Goal: Transaction & Acquisition: Book appointment/travel/reservation

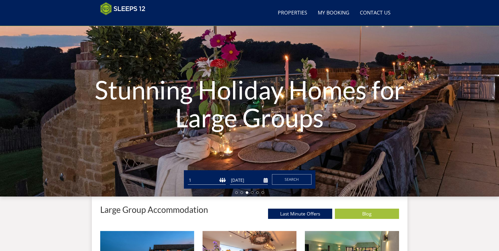
click at [188, 176] on select "1 2 3 4 5 6 7 8 9 10 11 12 13 14 15 16 17 18 19 20 21 22 23 24 25 26 27 28 29 3…" at bounding box center [207, 180] width 38 height 9
drag, startPoint x: 223, startPoint y: 179, endPoint x: 223, endPoint y: 177, distance: 2.6
click at [223, 179] on select "1 2 3 4 5 6 7 8 9 10 11 12 13 14 15 16 17 18 19 20 21 22 23 24 25 26 27 28 29 3…" at bounding box center [207, 180] width 38 height 9
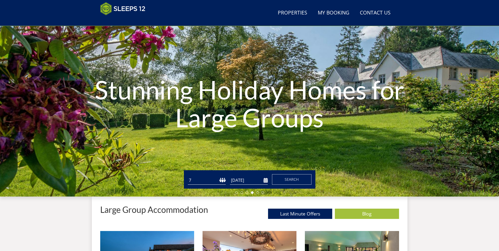
select select "9"
click at [188, 176] on select "1 2 3 4 5 6 7 8 9 10 11 12 13 14 15 16 17 18 19 20 21 22 23 24 25 26 27 28 29 3…" at bounding box center [207, 180] width 38 height 9
click at [267, 181] on input "01/10/2025" at bounding box center [249, 180] width 38 height 9
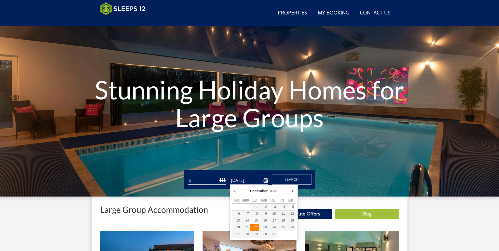
type input "[DATE]"
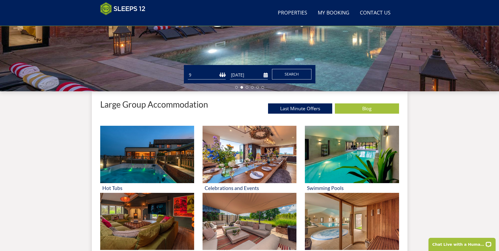
click at [300, 73] on button "Search" at bounding box center [291, 74] width 39 height 11
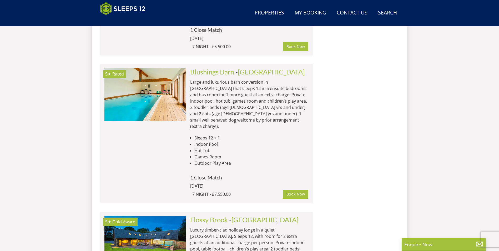
scroll to position [2222, 0]
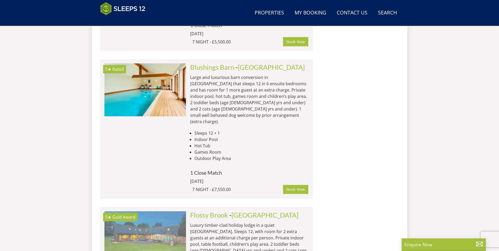
click at [156, 211] on img at bounding box center [145, 237] width 82 height 53
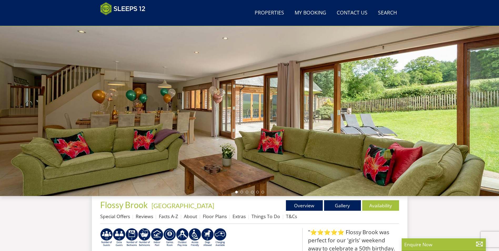
scroll to position [33, 0]
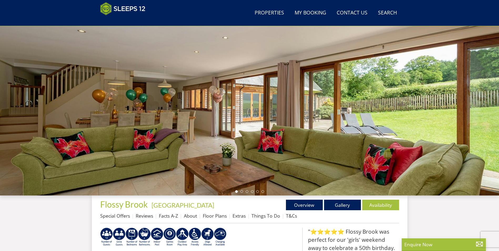
click at [458, 128] on div at bounding box center [249, 103] width 499 height 184
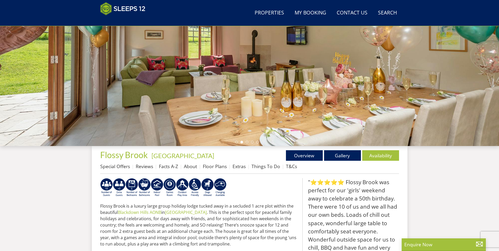
scroll to position [85, 0]
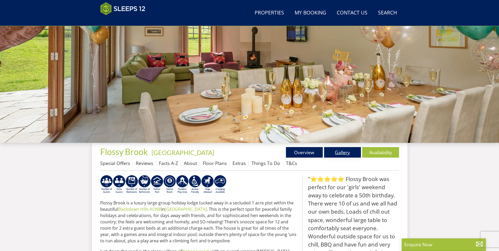
click at [341, 150] on link "Gallery" at bounding box center [342, 152] width 37 height 11
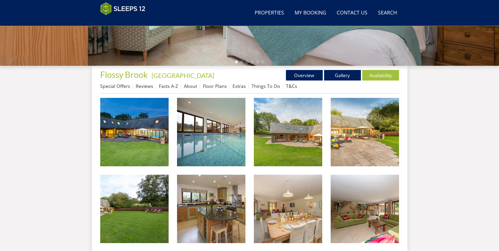
scroll to position [164, 0]
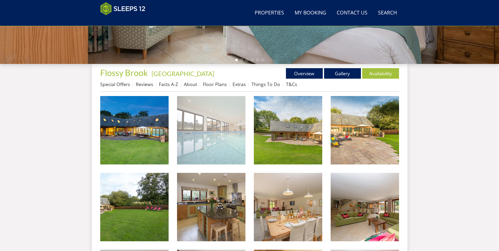
click at [223, 140] on img at bounding box center [211, 130] width 68 height 68
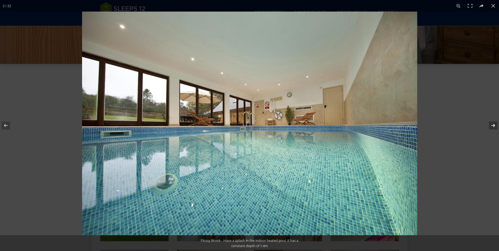
click at [497, 125] on button at bounding box center [490, 125] width 18 height 26
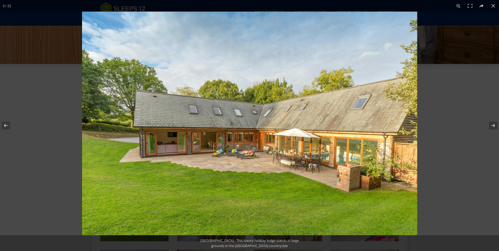
scroll to position [0, 0]
click at [494, 127] on button at bounding box center [490, 125] width 18 height 26
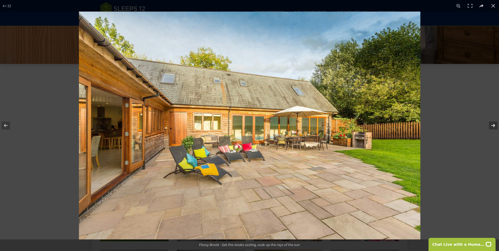
click at [494, 127] on button at bounding box center [490, 125] width 18 height 26
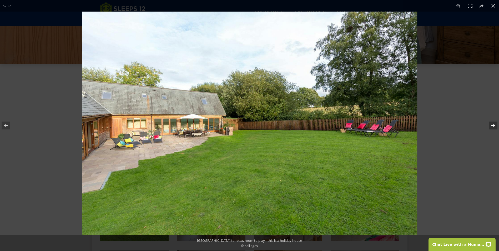
click at [494, 127] on button at bounding box center [490, 125] width 18 height 26
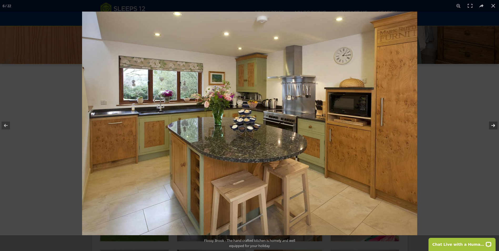
click at [494, 127] on button at bounding box center [490, 125] width 18 height 26
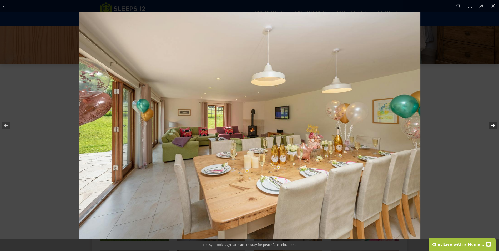
click at [494, 127] on button at bounding box center [490, 125] width 18 height 26
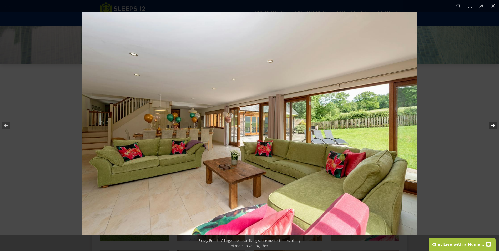
click at [494, 127] on button at bounding box center [490, 125] width 18 height 26
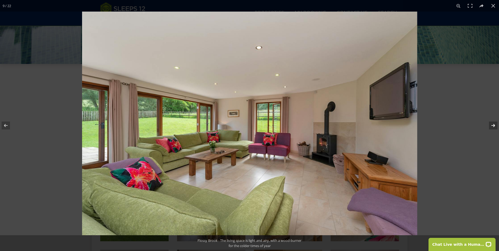
click at [494, 127] on button at bounding box center [490, 125] width 18 height 26
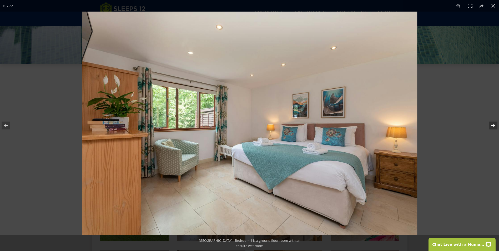
click at [494, 127] on button at bounding box center [490, 125] width 18 height 26
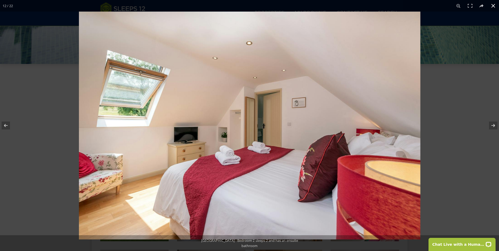
click at [495, 5] on button at bounding box center [494, 6] width 12 height 12
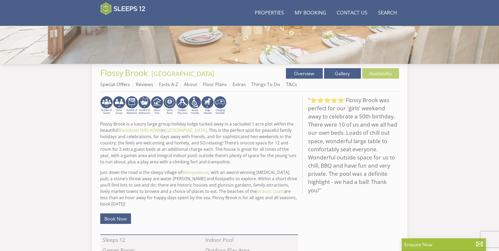
scroll to position [85, 0]
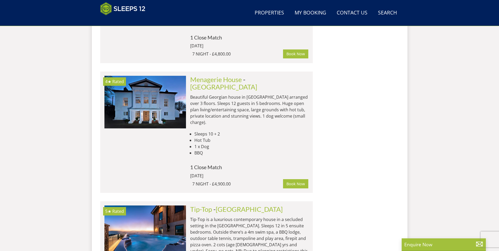
scroll to position [1511, 0]
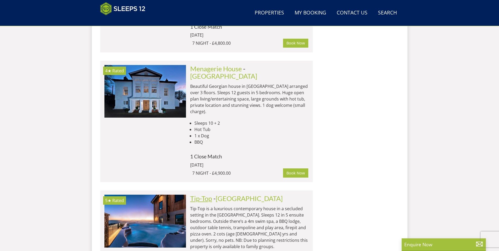
click at [202, 194] on link "Tip-Top" at bounding box center [201, 198] width 22 height 8
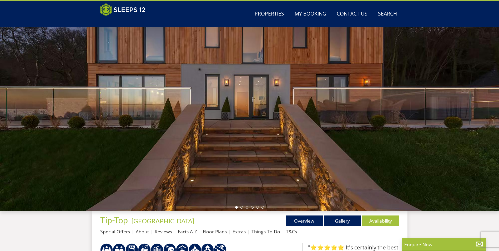
scroll to position [13, 0]
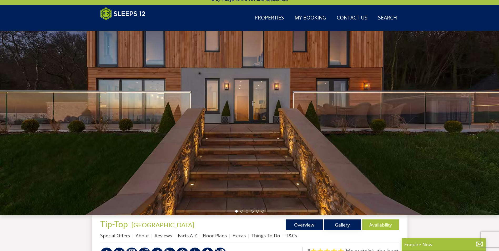
click at [349, 226] on link "Gallery" at bounding box center [342, 224] width 37 height 11
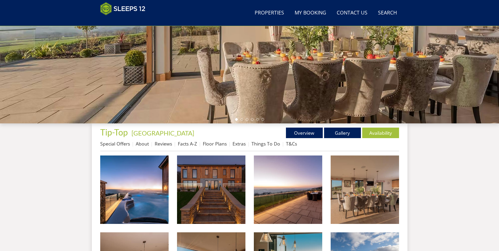
scroll to position [118, 0]
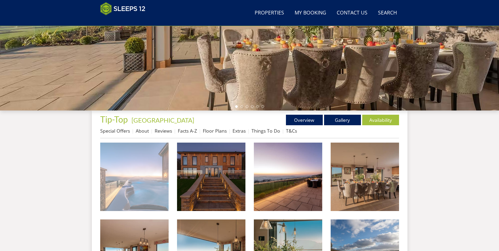
click at [147, 178] on img at bounding box center [134, 177] width 68 height 68
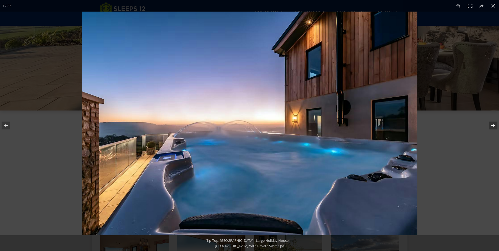
click at [494, 123] on button at bounding box center [490, 125] width 18 height 26
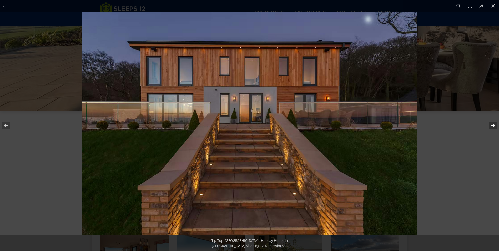
click at [494, 123] on button at bounding box center [490, 125] width 18 height 26
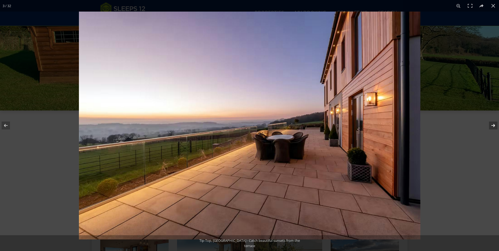
click at [494, 125] on button at bounding box center [490, 125] width 18 height 26
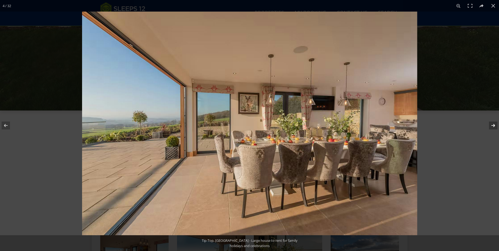
click at [494, 125] on button at bounding box center [490, 125] width 18 height 26
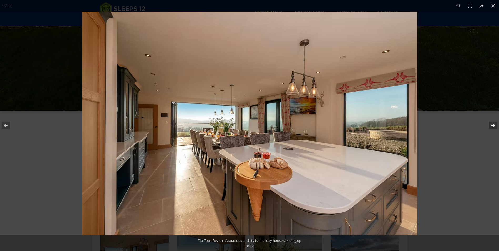
click at [494, 125] on button at bounding box center [490, 125] width 18 height 26
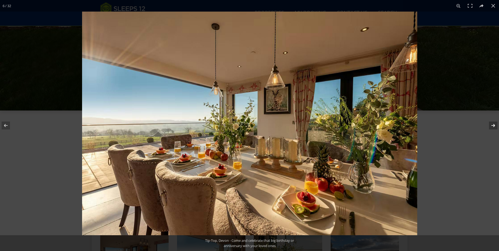
click at [494, 125] on button at bounding box center [490, 125] width 18 height 26
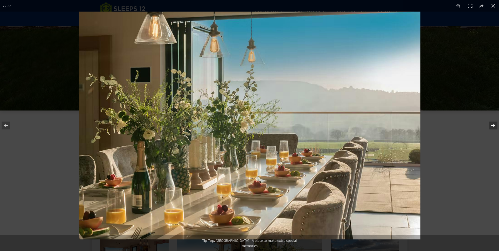
click at [494, 125] on button at bounding box center [490, 125] width 18 height 26
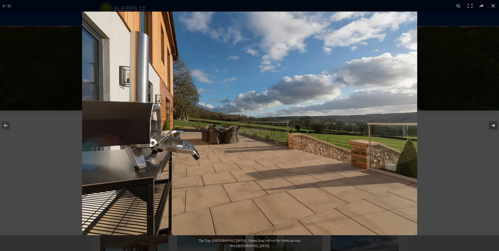
click at [494, 125] on button at bounding box center [490, 125] width 18 height 26
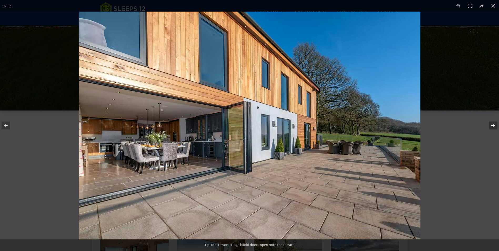
click at [494, 125] on button at bounding box center [490, 125] width 18 height 26
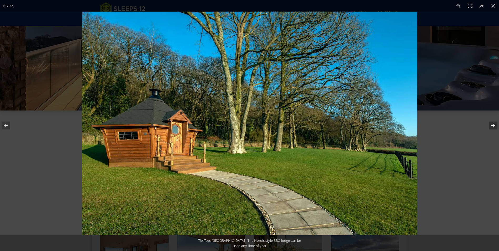
click at [494, 125] on button at bounding box center [490, 125] width 18 height 26
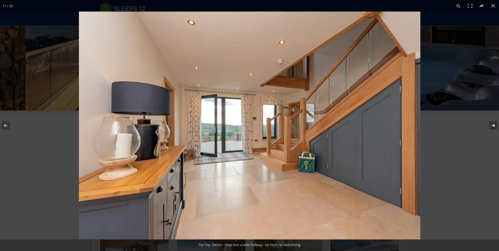
click at [494, 125] on button at bounding box center [490, 125] width 18 height 26
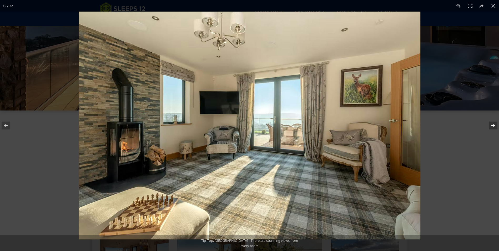
click at [494, 125] on button at bounding box center [490, 125] width 18 height 26
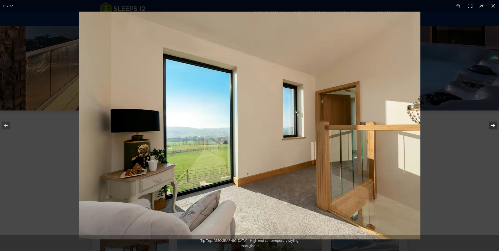
click at [494, 125] on button at bounding box center [490, 125] width 18 height 26
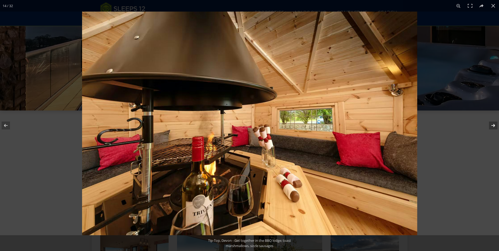
click at [494, 125] on button at bounding box center [490, 125] width 18 height 26
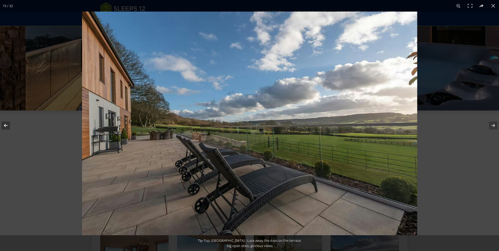
click at [6, 125] on button at bounding box center [9, 125] width 18 height 26
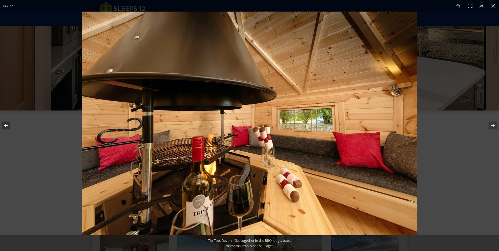
click at [6, 125] on button at bounding box center [9, 125] width 18 height 26
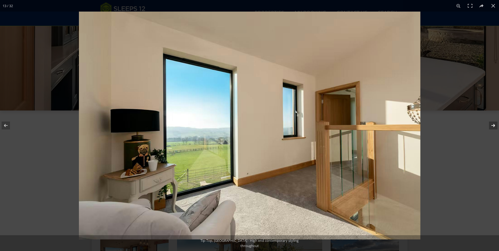
click at [492, 122] on button at bounding box center [490, 125] width 18 height 26
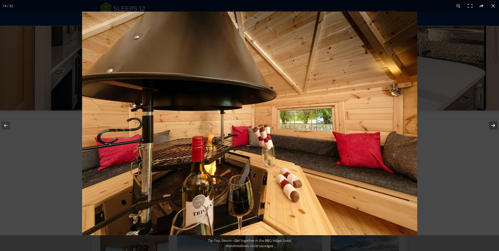
click at [492, 122] on button at bounding box center [490, 125] width 18 height 26
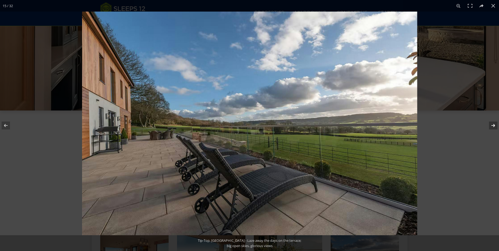
click at [492, 122] on button at bounding box center [490, 125] width 18 height 26
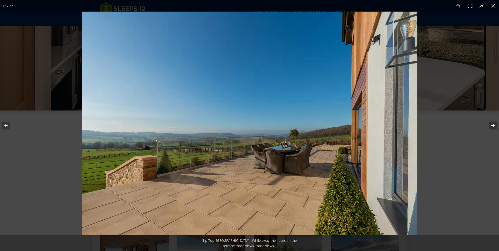
click at [492, 122] on button at bounding box center [490, 125] width 18 height 26
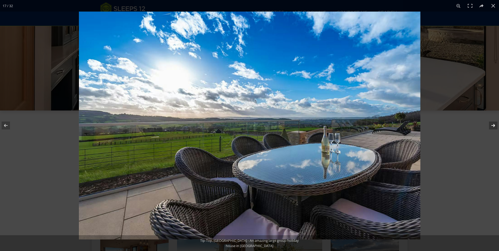
click at [492, 122] on button at bounding box center [490, 125] width 18 height 26
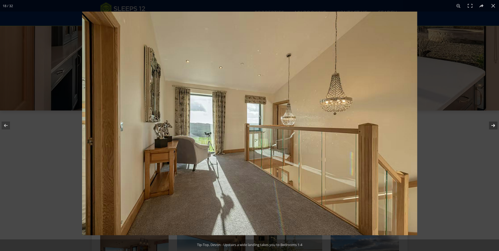
click at [492, 122] on button at bounding box center [490, 125] width 18 height 26
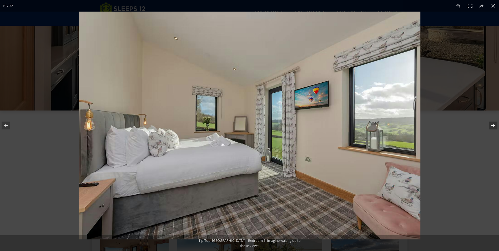
click at [492, 122] on button at bounding box center [490, 125] width 18 height 26
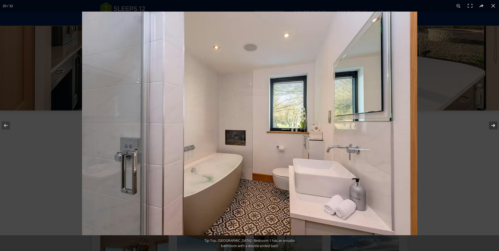
click at [492, 122] on button at bounding box center [490, 125] width 18 height 26
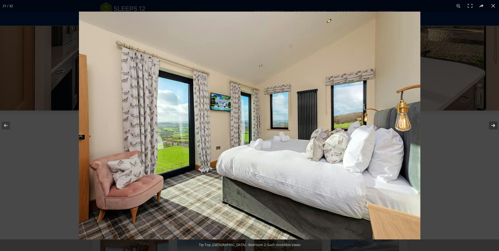
click at [492, 122] on button at bounding box center [490, 125] width 18 height 26
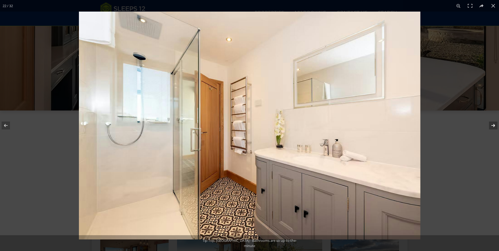
click at [492, 122] on button at bounding box center [490, 125] width 18 height 26
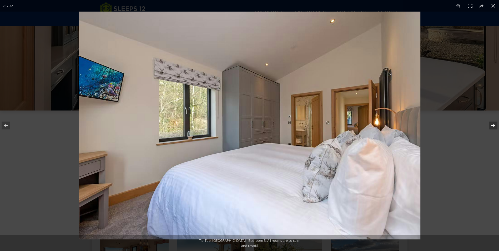
click at [492, 122] on button at bounding box center [490, 125] width 18 height 26
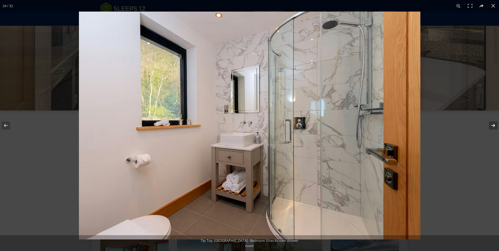
click at [492, 122] on button at bounding box center [490, 125] width 18 height 26
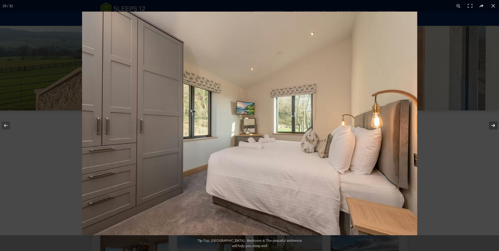
click at [492, 122] on button at bounding box center [490, 125] width 18 height 26
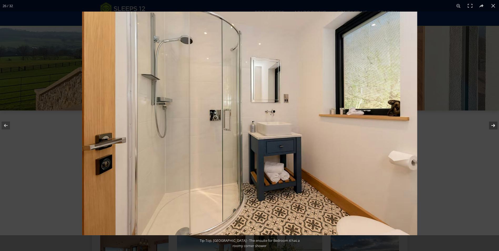
click at [492, 122] on button at bounding box center [490, 125] width 18 height 26
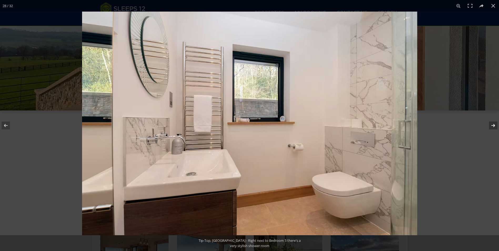
click at [492, 122] on button at bounding box center [490, 125] width 18 height 26
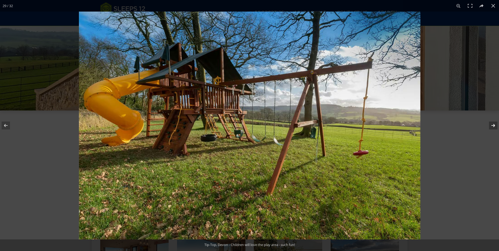
click at [492, 122] on button at bounding box center [490, 125] width 18 height 26
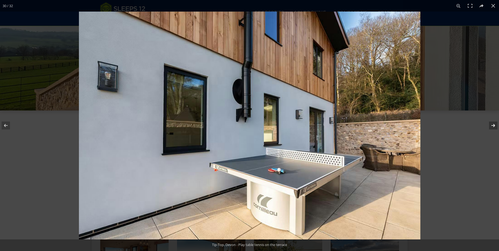
click at [492, 122] on button at bounding box center [490, 125] width 18 height 26
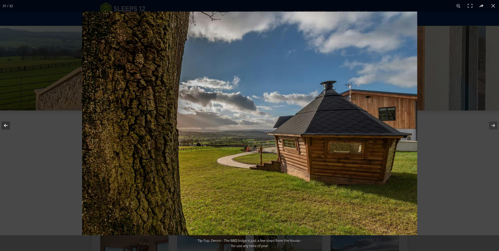
click at [3, 124] on button at bounding box center [9, 125] width 18 height 26
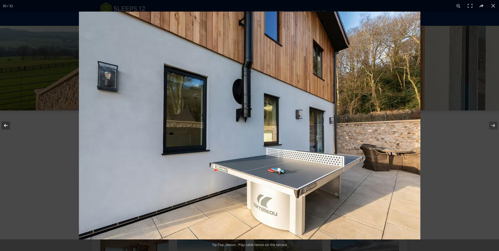
click at [3, 124] on button at bounding box center [9, 125] width 18 height 26
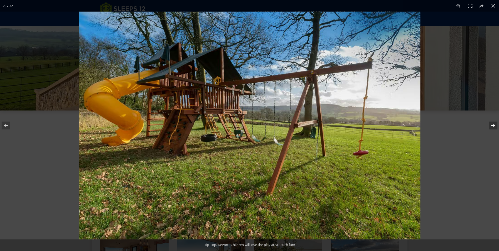
click at [492, 126] on button at bounding box center [490, 125] width 18 height 26
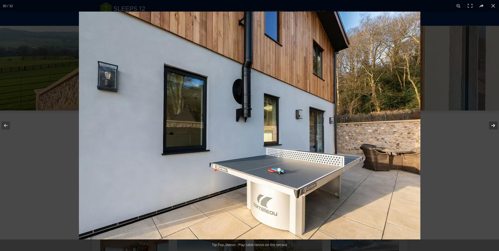
click at [492, 126] on button at bounding box center [490, 125] width 18 height 26
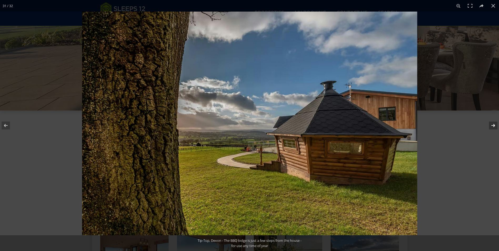
click at [492, 126] on button at bounding box center [490, 125] width 18 height 26
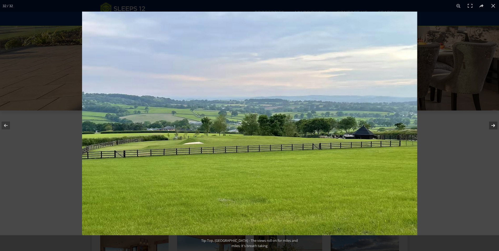
click at [492, 126] on button at bounding box center [490, 125] width 18 height 26
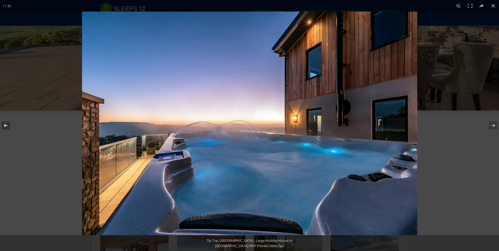
click at [3, 126] on button at bounding box center [9, 125] width 18 height 26
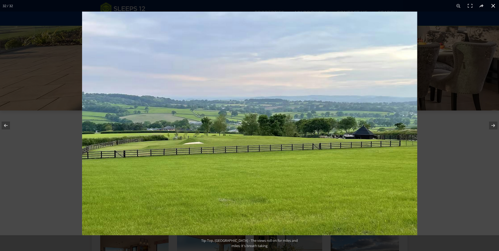
click at [493, 7] on button at bounding box center [494, 6] width 12 height 12
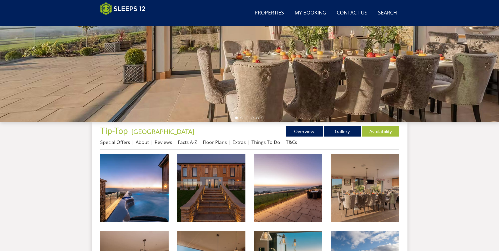
scroll to position [141, 0]
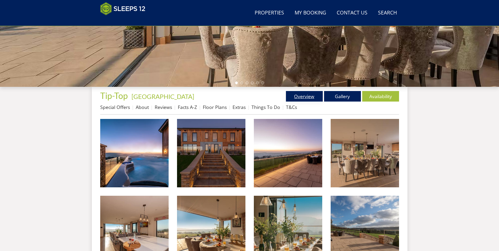
click at [304, 98] on link "Overview" at bounding box center [304, 96] width 37 height 11
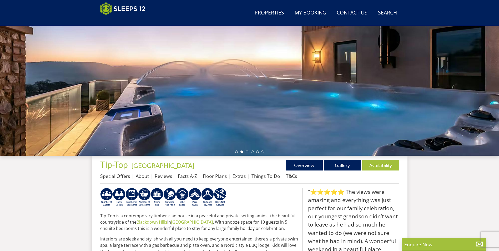
scroll to position [99, 0]
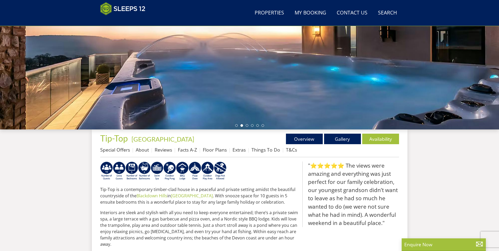
scroll to position [141, 0]
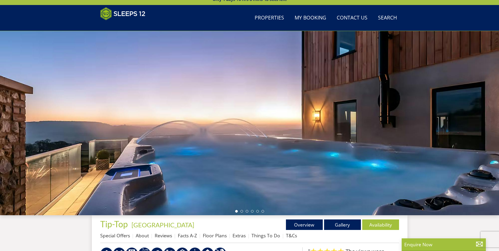
scroll to position [1511, 0]
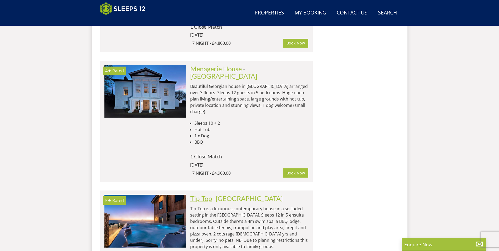
click at [200, 194] on link "Tip-Top" at bounding box center [201, 198] width 22 height 8
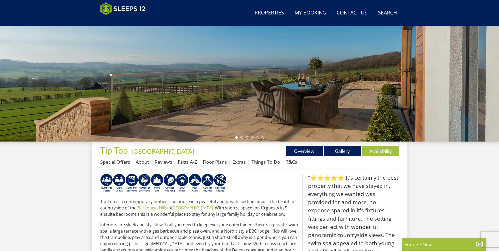
scroll to position [99, 0]
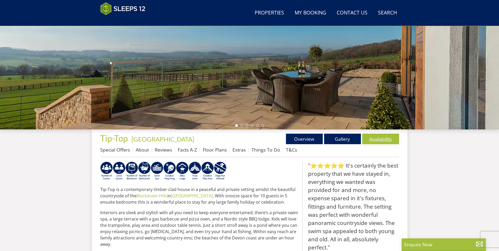
click at [373, 141] on link "Availability" at bounding box center [380, 139] width 37 height 11
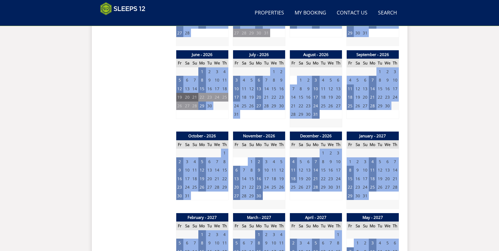
scroll to position [379, 0]
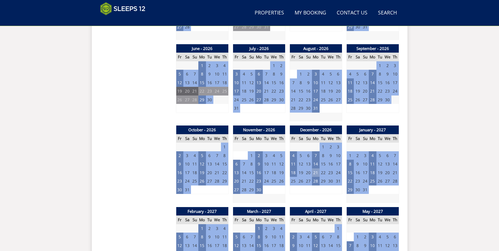
click at [315, 174] on td "21" at bounding box center [315, 172] width 7 height 9
click at [292, 172] on td "18" at bounding box center [293, 172] width 7 height 9
click at [318, 174] on td "21" at bounding box center [315, 172] width 7 height 9
click at [337, 185] on link at bounding box center [337, 183] width 9 height 9
click at [315, 182] on td "28" at bounding box center [315, 181] width 7 height 9
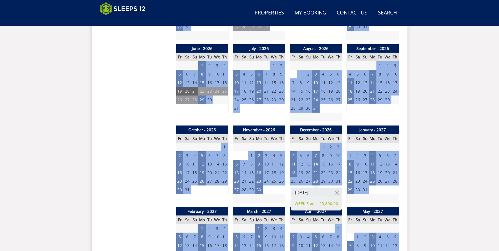
drag, startPoint x: 336, startPoint y: 192, endPoint x: 331, endPoint y: 187, distance: 6.5
click at [336, 191] on link at bounding box center [337, 192] width 9 height 9
click at [317, 175] on td "21" at bounding box center [315, 172] width 7 height 9
click at [332, 197] on link "WEEK From - £5,800.00" at bounding box center [316, 195] width 43 height 6
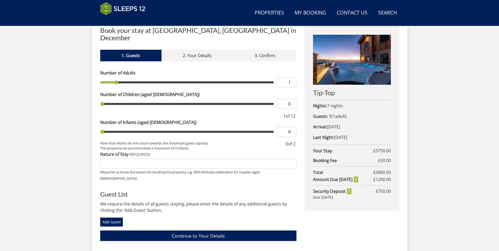
scroll to position [197, 0]
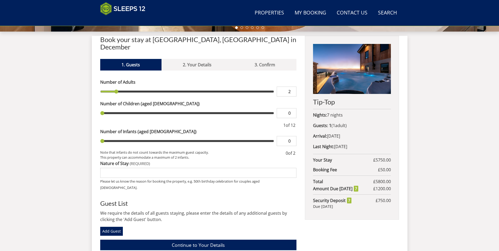
type input "2"
click at [293, 87] on input "2" at bounding box center [287, 92] width 20 height 10
type input "2"
type input "3"
click at [293, 87] on input "3" at bounding box center [287, 92] width 20 height 10
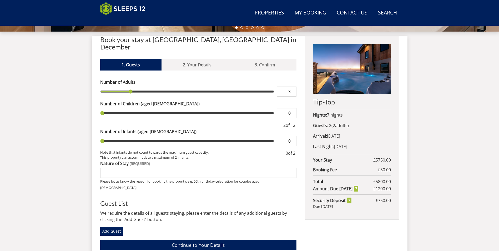
type input "3"
type input "1"
click at [293, 108] on input "1" at bounding box center [287, 113] width 20 height 10
type input "1"
type input "2"
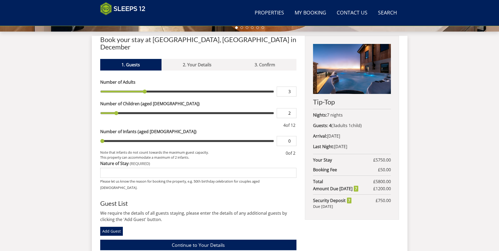
click at [293, 108] on input "2" at bounding box center [287, 113] width 20 height 10
type input "2"
type input "3"
click at [293, 108] on input "3" at bounding box center [287, 113] width 20 height 10
type input "3"
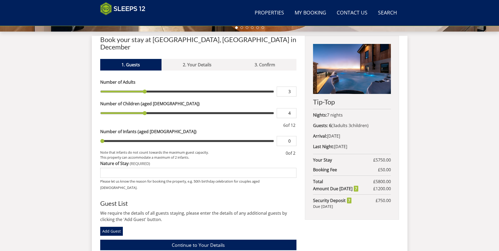
type input "4"
click at [293, 108] on input "4" at bounding box center [287, 113] width 20 height 10
type input "4"
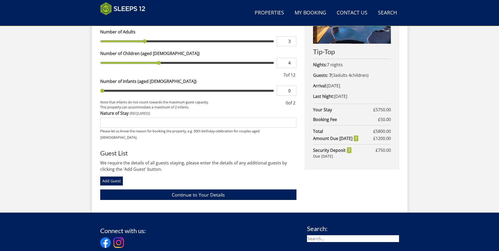
scroll to position [249, 0]
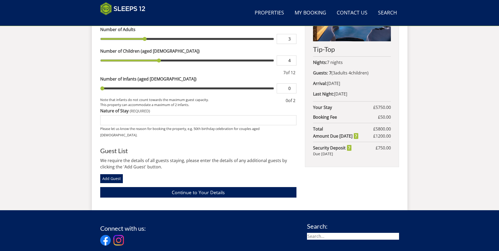
click at [165, 115] on input "Nature of Stay" at bounding box center [198, 120] width 197 height 10
type input "family christmas"
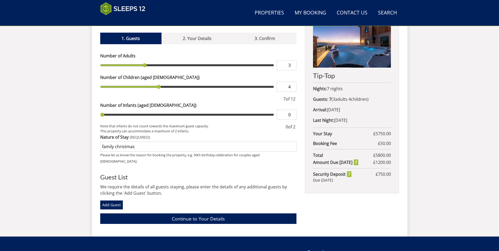
scroll to position [65, 0]
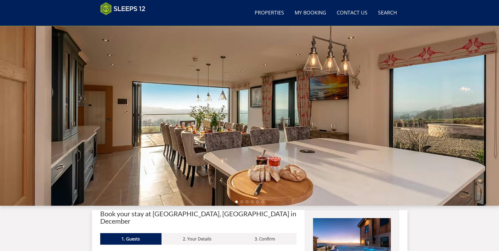
scroll to position [115, 0]
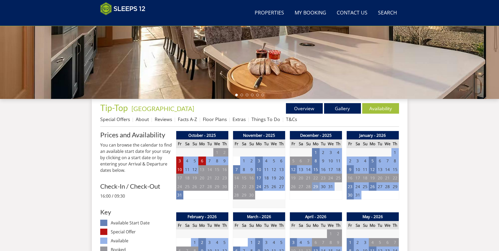
scroll to position [142, 0]
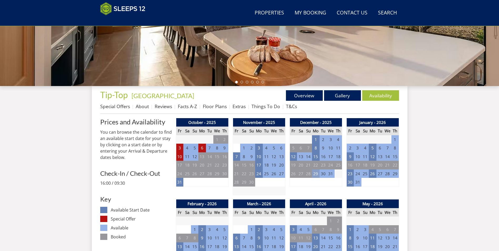
click at [317, 175] on td "29" at bounding box center [315, 173] width 7 height 9
click at [335, 184] on link at bounding box center [337, 184] width 9 height 9
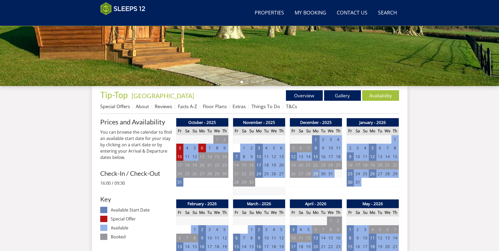
click at [316, 174] on td "29" at bounding box center [315, 173] width 7 height 9
click at [334, 184] on link at bounding box center [337, 184] width 9 height 9
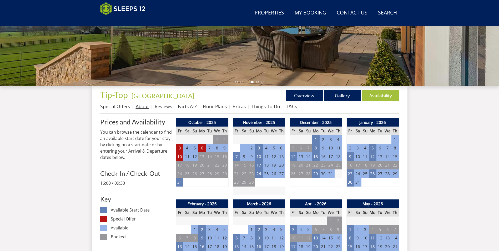
click at [139, 107] on link "About" at bounding box center [142, 106] width 13 height 6
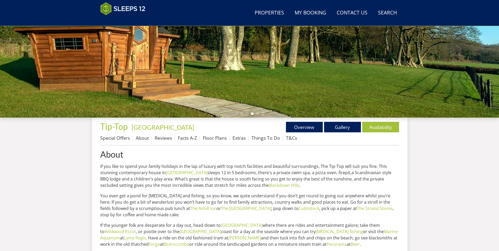
scroll to position [126, 0]
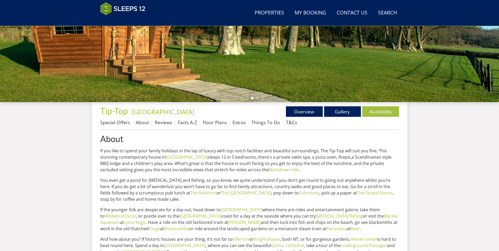
click at [198, 122] on li "Facts A-Z" at bounding box center [190, 122] width 25 height 9
click at [195, 122] on link "Facts A-Z" at bounding box center [187, 122] width 19 height 6
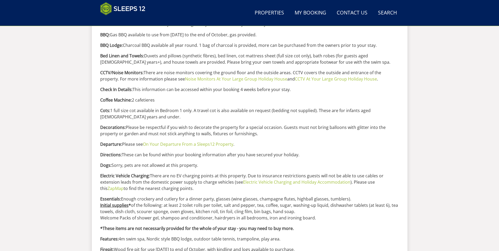
scroll to position [143, 0]
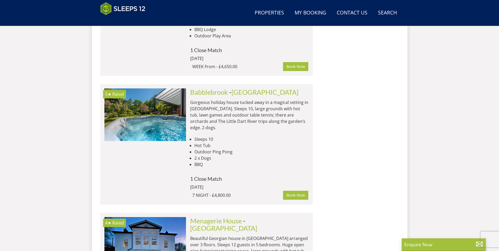
scroll to position [1327, 0]
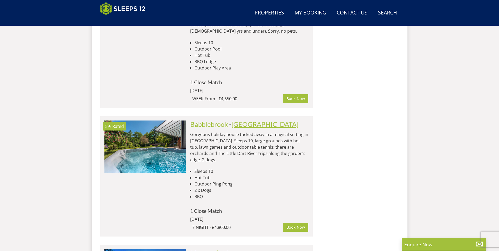
click at [234, 120] on link "[GEOGRAPHIC_DATA]" at bounding box center [265, 124] width 67 height 8
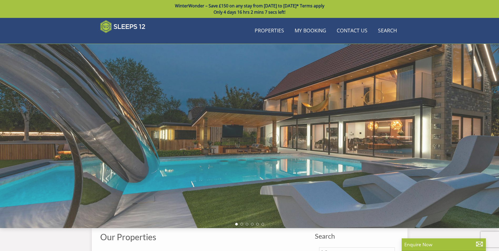
scroll to position [1327, 0]
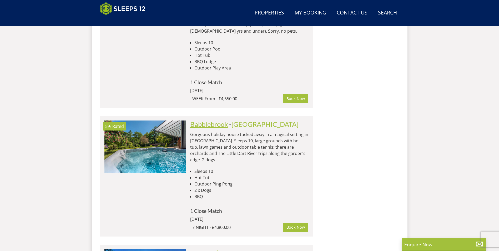
click at [207, 120] on link "Babblebrook" at bounding box center [209, 124] width 38 height 8
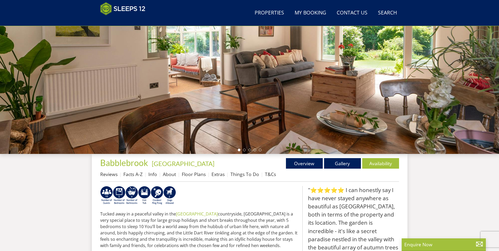
scroll to position [34, 0]
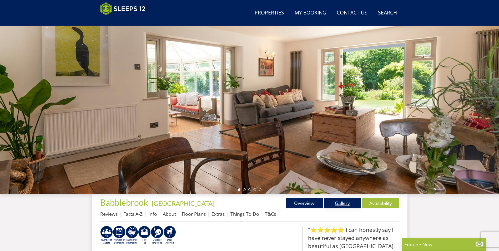
click at [347, 204] on link "Gallery" at bounding box center [342, 203] width 37 height 11
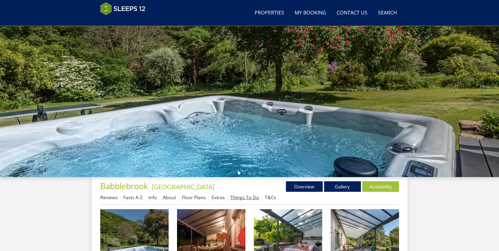
scroll to position [84, 0]
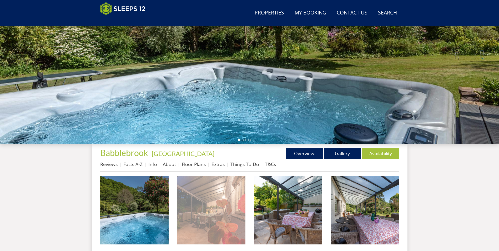
click at [214, 200] on img at bounding box center [211, 210] width 68 height 68
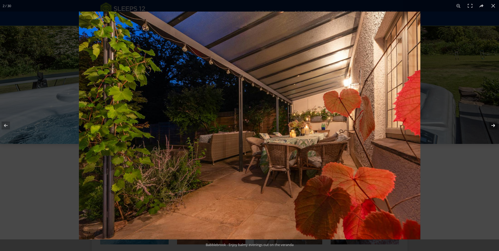
click at [492, 124] on button at bounding box center [490, 125] width 18 height 26
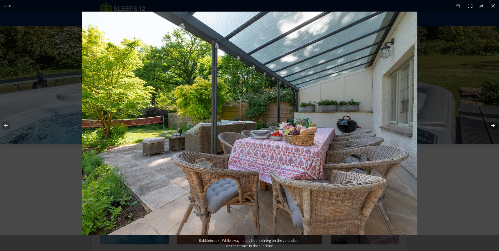
click at [492, 124] on button at bounding box center [490, 125] width 18 height 26
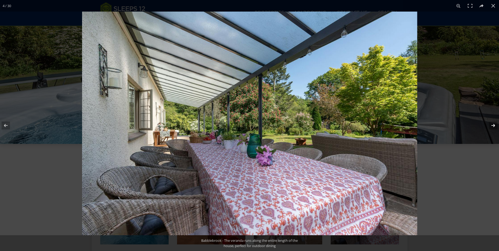
click at [492, 124] on button at bounding box center [490, 125] width 18 height 26
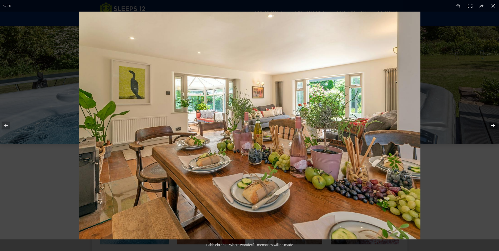
click at [492, 124] on button at bounding box center [490, 125] width 18 height 26
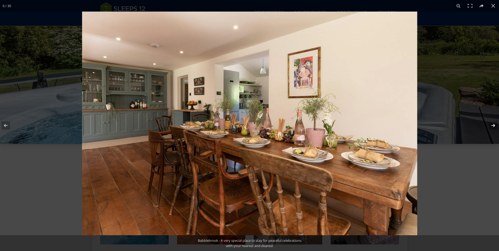
click at [492, 124] on button at bounding box center [490, 125] width 18 height 26
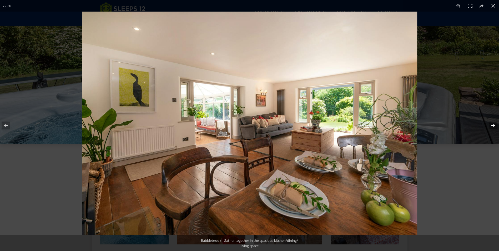
click at [492, 124] on button at bounding box center [490, 125] width 18 height 26
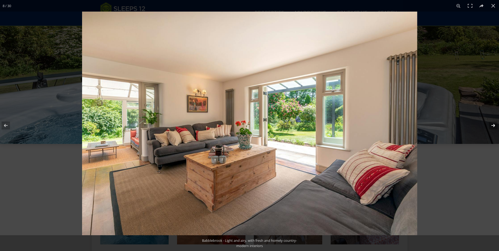
click at [492, 124] on button at bounding box center [490, 125] width 18 height 26
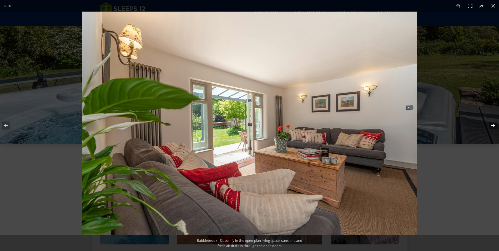
click at [492, 124] on button at bounding box center [490, 125] width 18 height 26
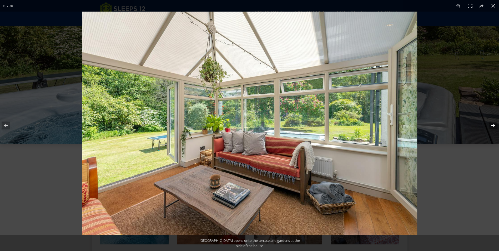
click at [492, 124] on button at bounding box center [490, 125] width 18 height 26
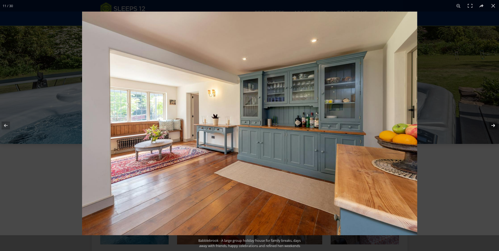
click at [492, 124] on button at bounding box center [490, 125] width 18 height 26
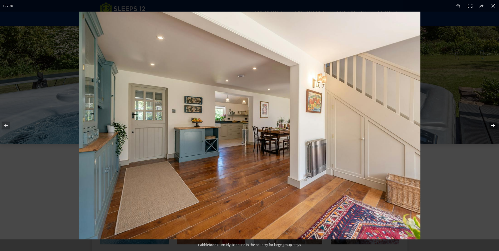
click at [492, 124] on button at bounding box center [490, 125] width 18 height 26
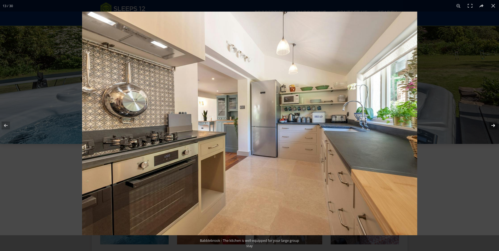
click at [492, 124] on button at bounding box center [490, 125] width 18 height 26
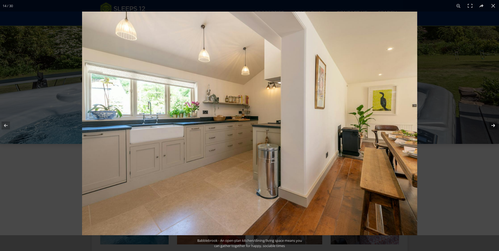
click at [492, 124] on button at bounding box center [490, 125] width 18 height 26
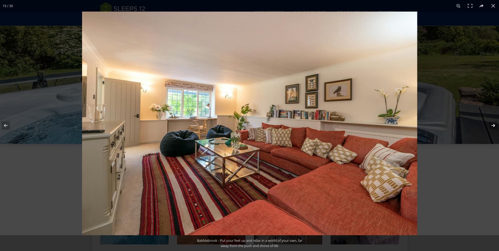
click at [492, 124] on button at bounding box center [490, 125] width 18 height 26
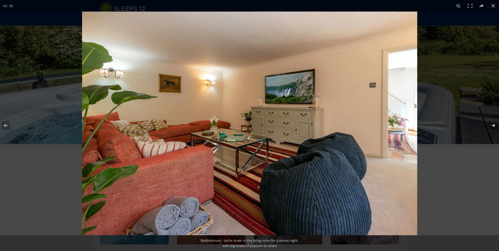
click at [492, 124] on button at bounding box center [490, 125] width 18 height 26
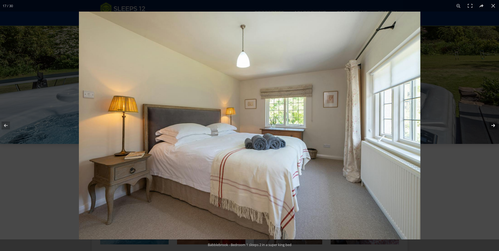
click at [492, 124] on button at bounding box center [490, 125] width 18 height 26
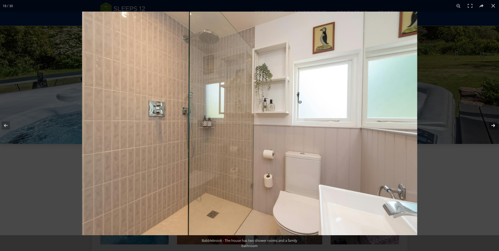
click at [492, 124] on button at bounding box center [490, 125] width 18 height 26
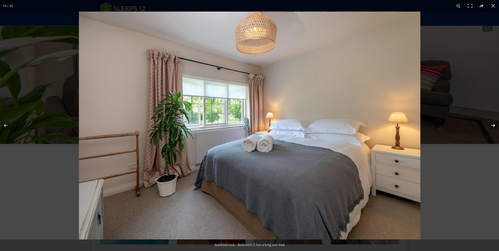
click at [492, 124] on button at bounding box center [490, 125] width 18 height 26
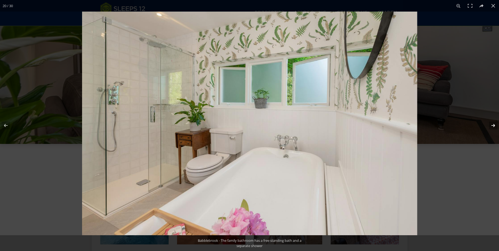
click at [492, 124] on button at bounding box center [490, 125] width 18 height 26
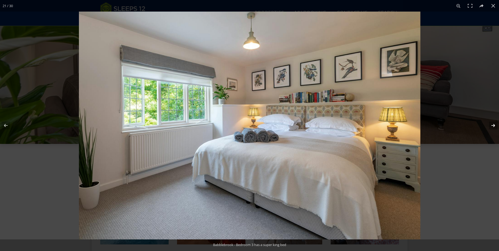
click at [492, 124] on button at bounding box center [490, 125] width 18 height 26
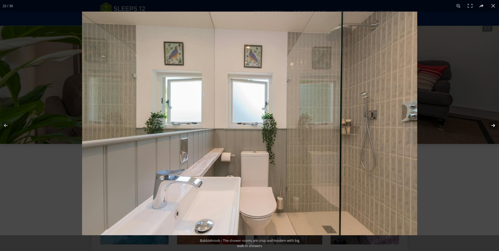
click at [492, 124] on button at bounding box center [490, 125] width 18 height 26
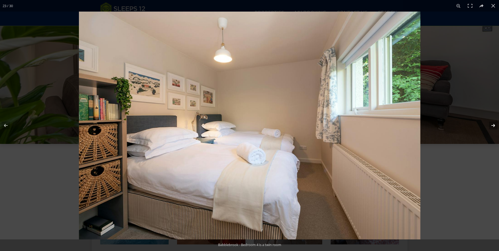
click at [492, 124] on button at bounding box center [490, 125] width 18 height 26
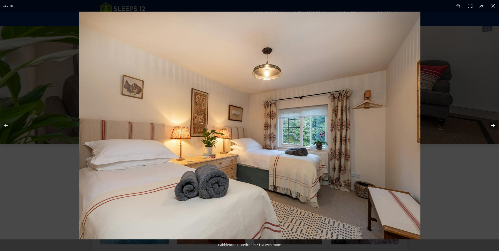
click at [492, 124] on button at bounding box center [490, 125] width 18 height 26
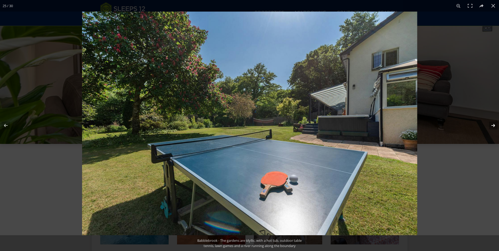
click at [492, 124] on button at bounding box center [490, 125] width 18 height 26
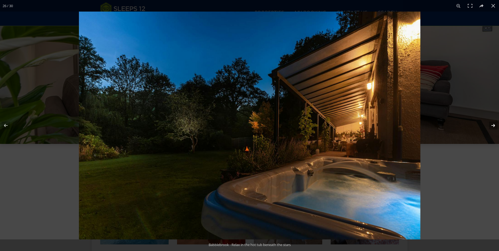
click at [492, 124] on button at bounding box center [490, 125] width 18 height 26
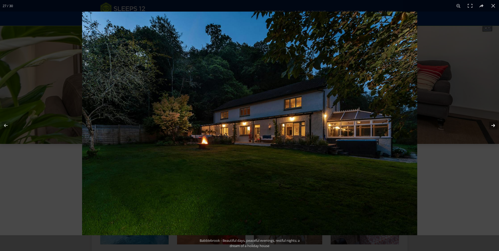
click at [492, 124] on button at bounding box center [490, 125] width 18 height 26
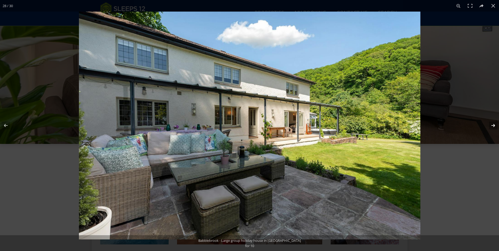
click at [492, 124] on button at bounding box center [490, 125] width 18 height 26
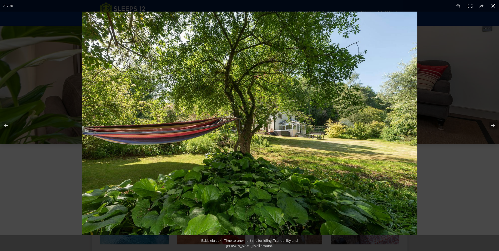
click at [495, 7] on button at bounding box center [494, 6] width 12 height 12
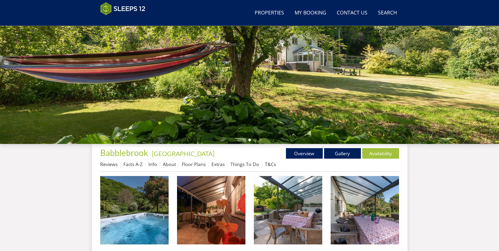
scroll to position [34, 0]
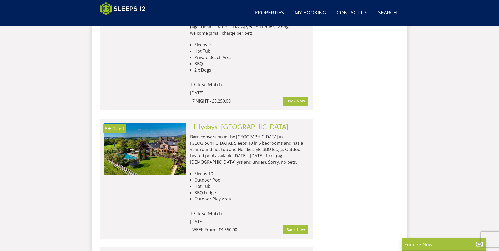
scroll to position [1196, 0]
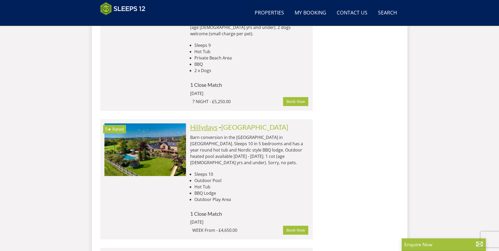
click at [210, 123] on link "Hillydays" at bounding box center [203, 127] width 27 height 8
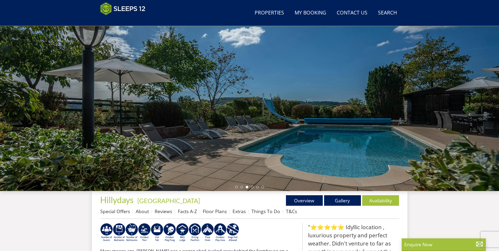
scroll to position [34, 0]
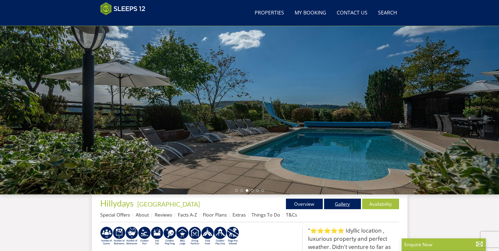
click at [340, 205] on link "Gallery" at bounding box center [342, 204] width 37 height 11
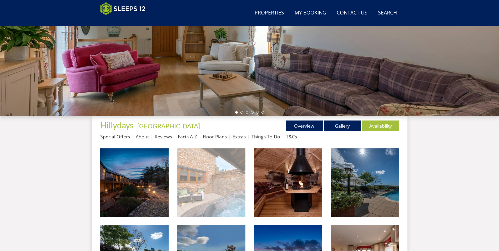
scroll to position [114, 0]
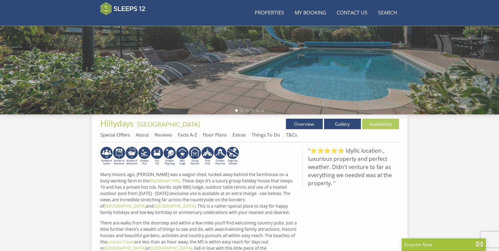
scroll to position [34, 0]
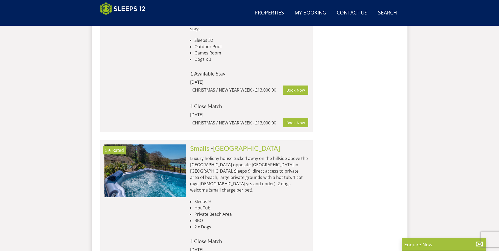
scroll to position [1038, 0]
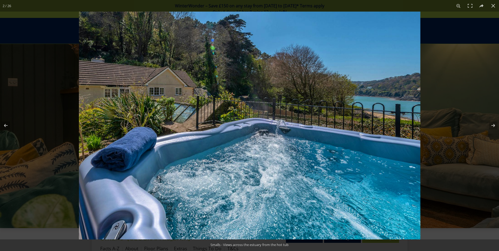
scroll to position [136, 0]
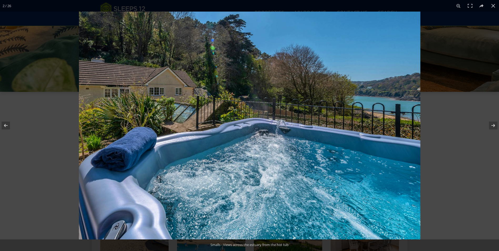
click at [491, 126] on button at bounding box center [490, 125] width 18 height 26
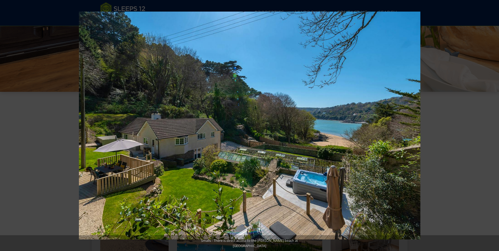
click at [491, 126] on button at bounding box center [490, 125] width 18 height 26
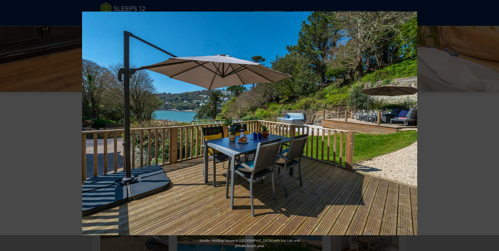
click at [491, 126] on button at bounding box center [490, 125] width 18 height 26
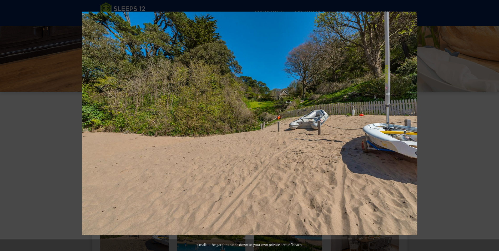
click at [491, 126] on button at bounding box center [490, 125] width 18 height 26
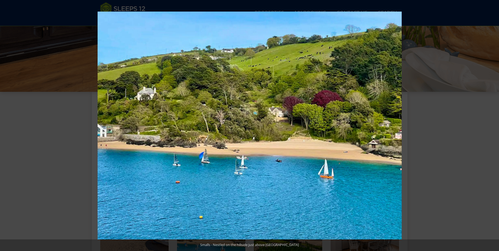
click at [491, 126] on button at bounding box center [490, 125] width 18 height 26
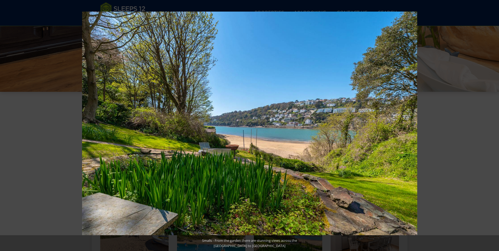
click at [491, 126] on button at bounding box center [490, 125] width 18 height 26
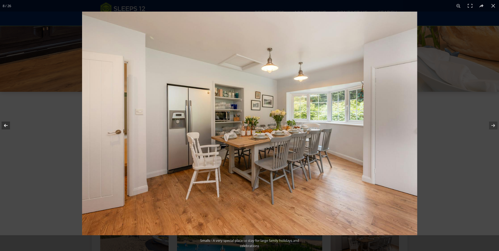
click at [9, 123] on button at bounding box center [9, 125] width 18 height 26
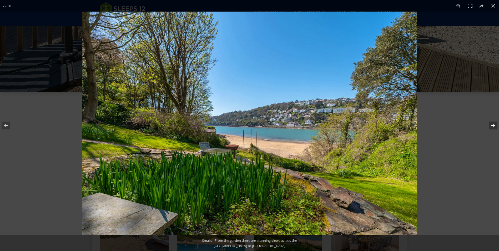
click at [491, 125] on button at bounding box center [490, 125] width 18 height 26
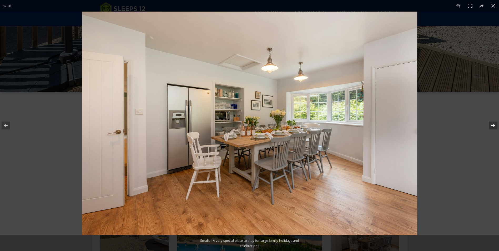
click at [491, 125] on button at bounding box center [490, 125] width 18 height 26
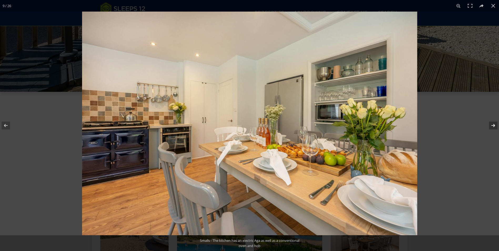
click at [491, 125] on button at bounding box center [490, 125] width 18 height 26
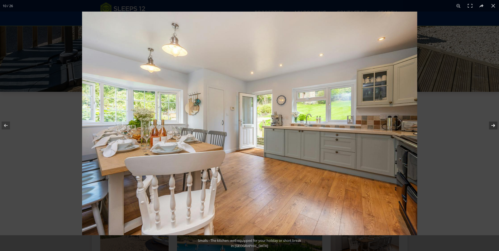
click at [491, 125] on button at bounding box center [490, 125] width 18 height 26
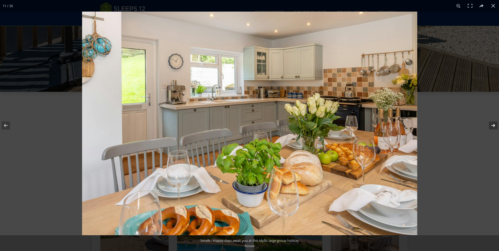
click at [491, 125] on button at bounding box center [490, 125] width 18 height 26
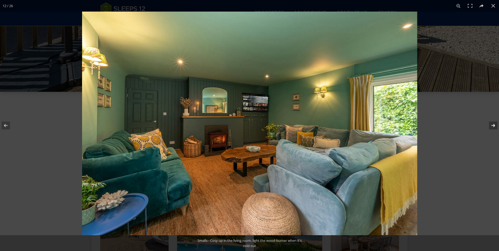
click at [491, 125] on button at bounding box center [490, 125] width 18 height 26
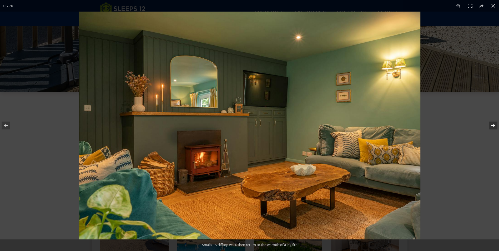
click at [491, 125] on button at bounding box center [490, 125] width 18 height 26
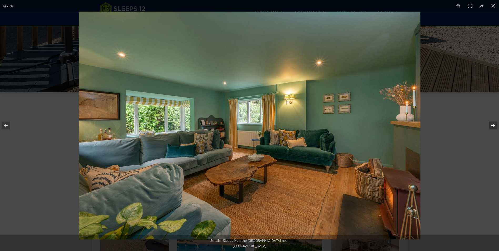
click at [491, 125] on button at bounding box center [490, 125] width 18 height 26
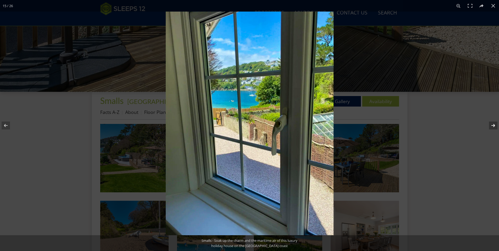
click at [491, 125] on button at bounding box center [490, 125] width 18 height 26
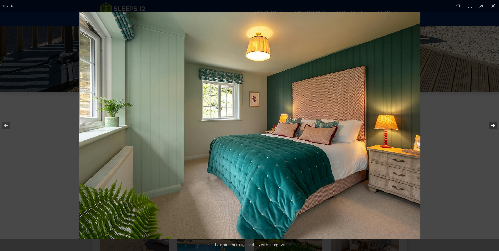
click at [491, 125] on button at bounding box center [490, 125] width 18 height 26
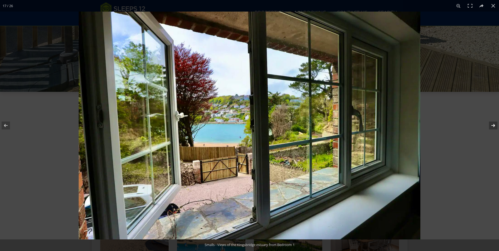
click at [491, 125] on button at bounding box center [490, 125] width 18 height 26
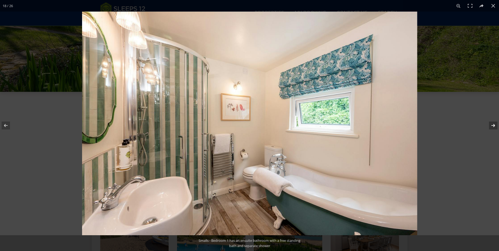
click at [491, 125] on button at bounding box center [490, 125] width 18 height 26
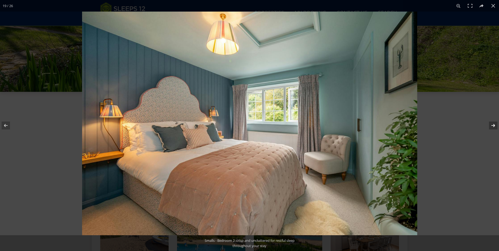
click at [491, 125] on button at bounding box center [490, 125] width 18 height 26
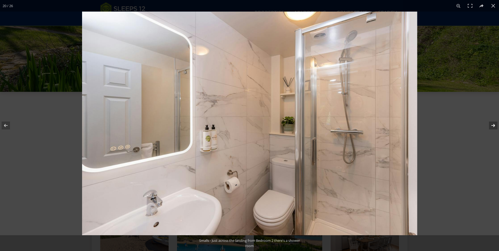
click at [491, 125] on button at bounding box center [490, 125] width 18 height 26
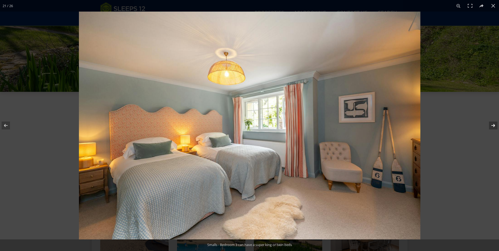
click at [491, 125] on button at bounding box center [490, 125] width 18 height 26
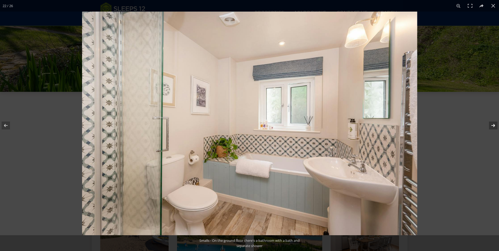
click at [491, 125] on button at bounding box center [490, 125] width 18 height 26
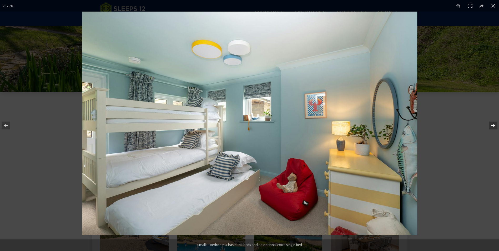
click at [491, 125] on button at bounding box center [490, 125] width 18 height 26
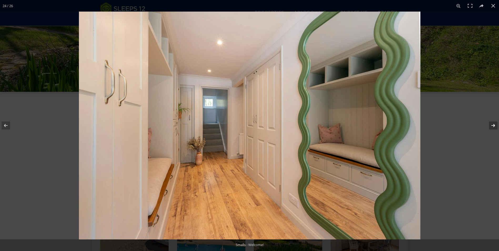
click at [491, 125] on button at bounding box center [490, 125] width 18 height 26
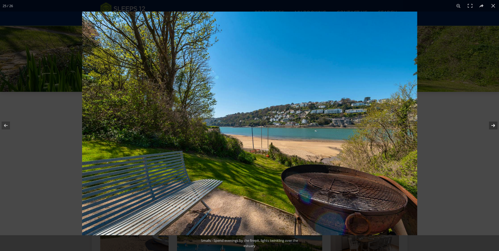
click at [491, 125] on button at bounding box center [490, 125] width 18 height 26
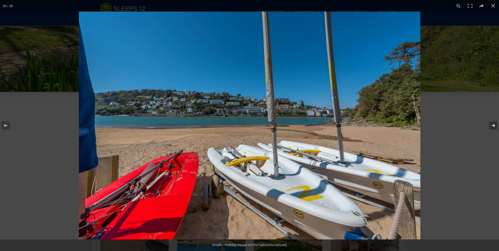
click at [491, 125] on button at bounding box center [490, 125] width 18 height 26
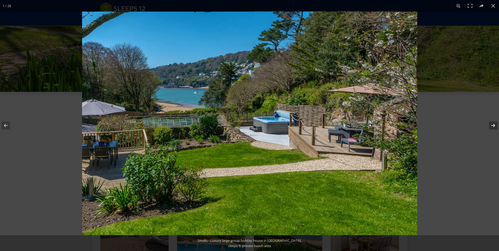
click at [491, 125] on button at bounding box center [490, 125] width 18 height 26
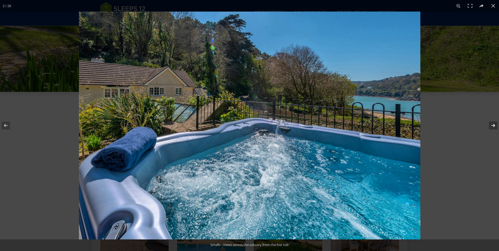
click at [491, 125] on button at bounding box center [490, 125] width 18 height 26
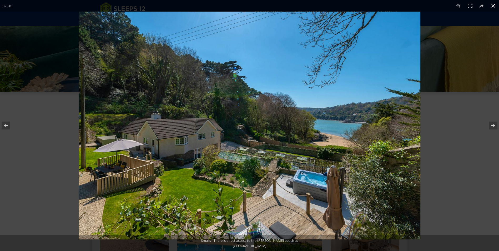
click at [496, 6] on button at bounding box center [494, 6] width 12 height 12
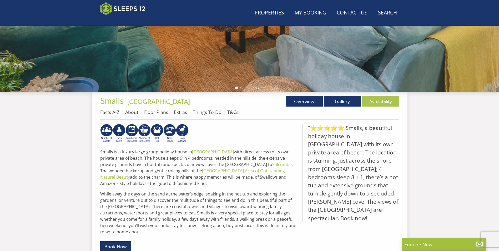
scroll to position [112, 0]
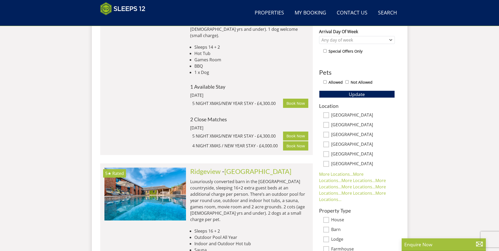
scroll to position [222, 0]
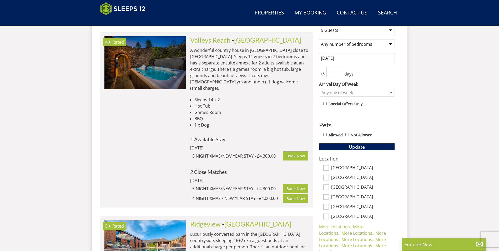
click at [323, 134] on input "Allowed" at bounding box center [324, 134] width 3 height 3
checkbox input "true"
click at [354, 151] on div "1 Guest 2 Guests 3 Guests 4 Guests 5 Guests 6 Guests 7 Guests 8 Guests 9 Guests…" at bounding box center [357, 194] width 84 height 347
click at [354, 149] on span "Update" at bounding box center [357, 147] width 16 height 6
click at [327, 177] on input "[GEOGRAPHIC_DATA]" at bounding box center [326, 178] width 6 height 6
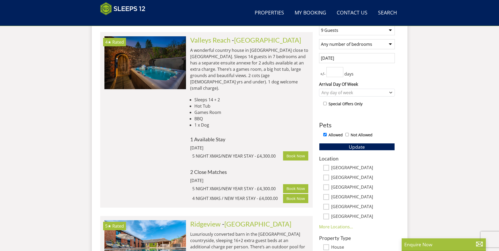
checkbox input "true"
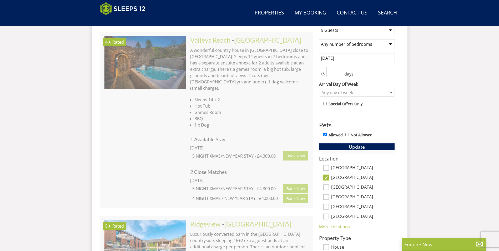
click at [354, 147] on span "Update" at bounding box center [357, 147] width 16 height 6
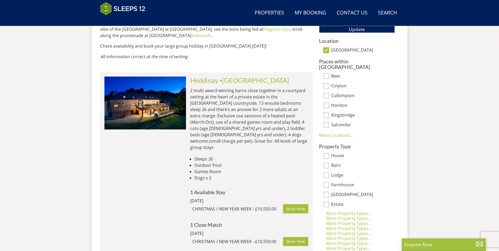
scroll to position [354, 0]
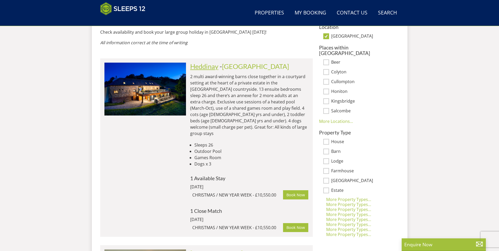
click at [198, 62] on link "Heddinay" at bounding box center [204, 66] width 28 height 8
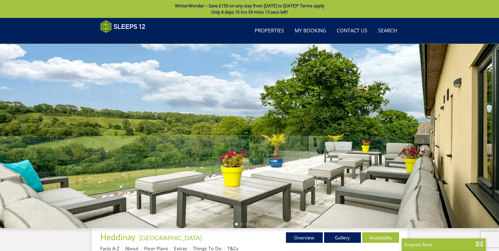
scroll to position [84, 0]
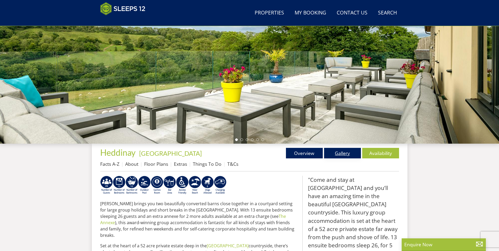
click at [338, 155] on link "Gallery" at bounding box center [342, 153] width 37 height 11
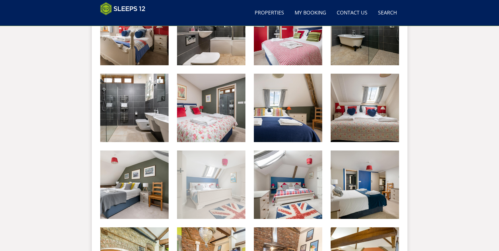
scroll to position [506, 0]
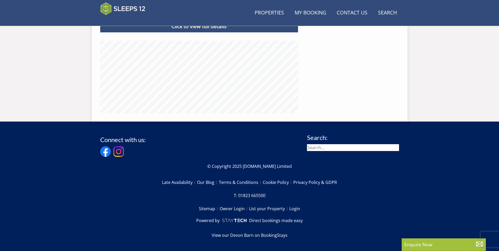
scroll to position [84, 0]
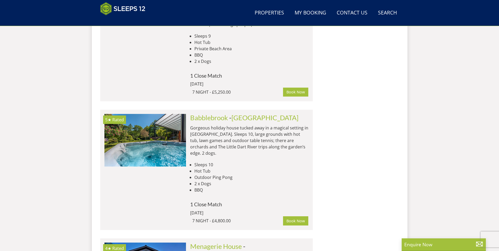
scroll to position [1090, 0]
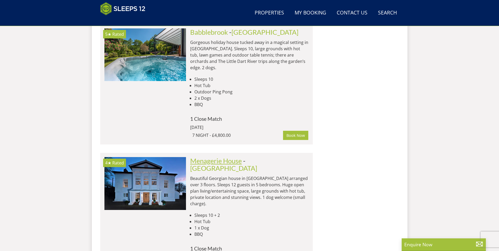
click at [214, 157] on link "Menagerie House" at bounding box center [216, 161] width 52 height 8
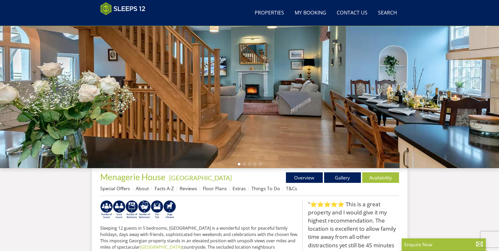
scroll to position [86, 0]
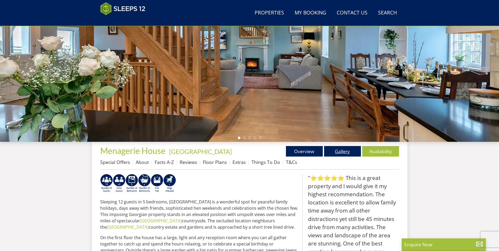
click at [347, 153] on link "Gallery" at bounding box center [342, 151] width 37 height 11
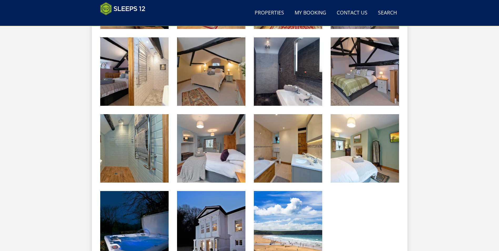
scroll to position [486, 0]
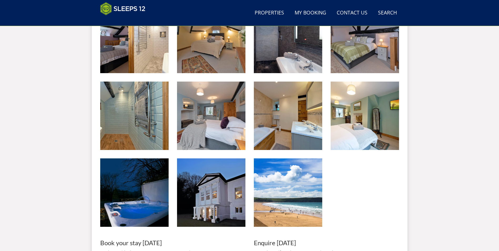
scroll to position [86, 0]
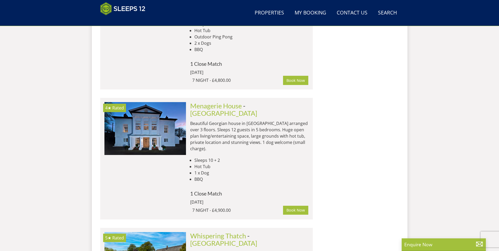
scroll to position [1169, 0]
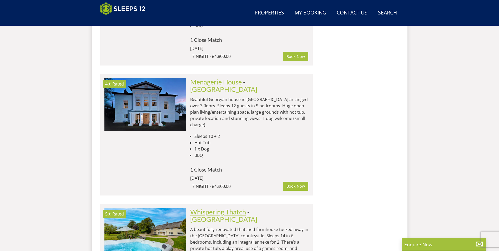
click at [219, 208] on link "Whispering Thatch" at bounding box center [218, 212] width 56 height 8
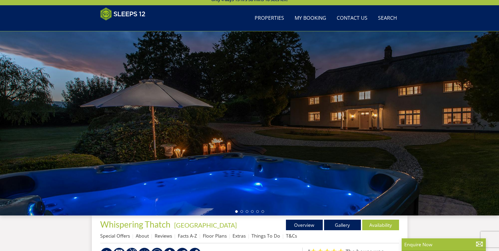
scroll to position [62, 0]
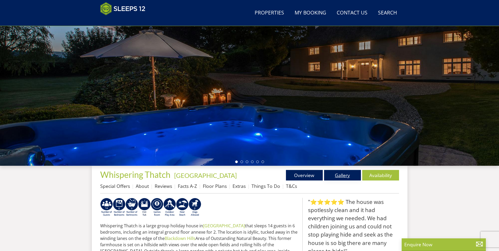
click at [343, 172] on link "Gallery" at bounding box center [342, 175] width 37 height 11
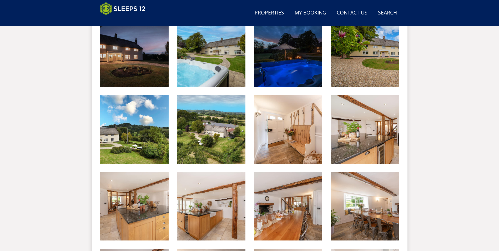
scroll to position [242, 0]
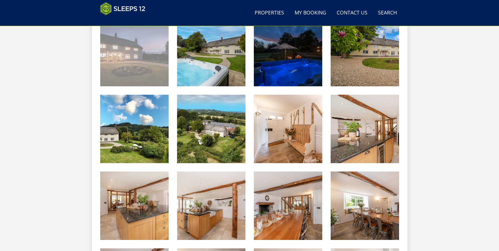
click at [111, 50] on img at bounding box center [134, 52] width 68 height 68
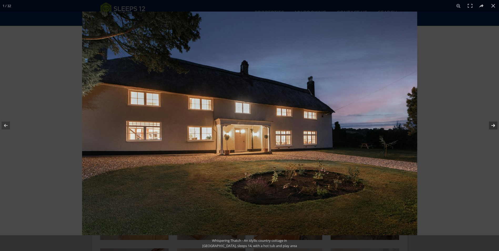
click at [494, 125] on button at bounding box center [490, 125] width 18 height 26
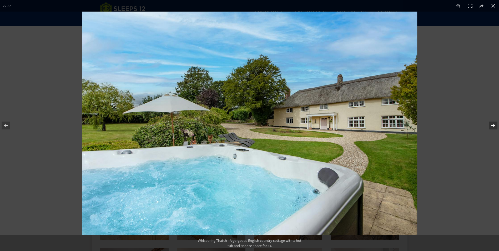
click at [494, 125] on button at bounding box center [490, 125] width 18 height 26
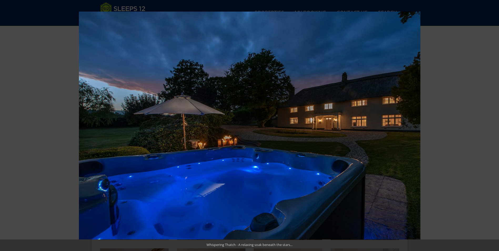
click at [494, 125] on button at bounding box center [490, 125] width 18 height 26
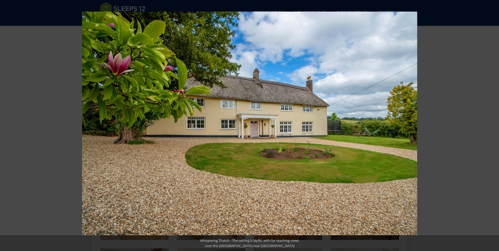
click at [494, 125] on button at bounding box center [490, 125] width 18 height 26
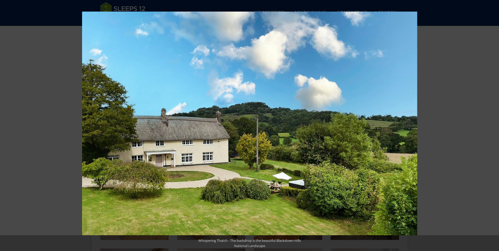
click at [494, 125] on button at bounding box center [490, 125] width 18 height 26
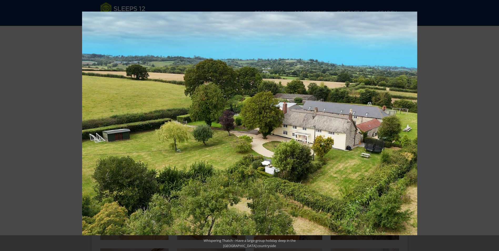
click at [494, 125] on button at bounding box center [490, 125] width 18 height 26
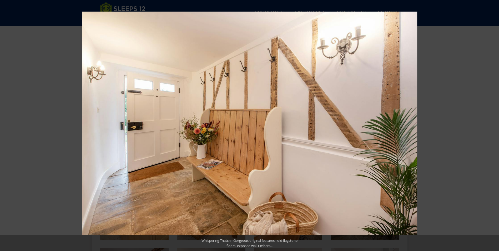
click at [494, 125] on button at bounding box center [490, 125] width 18 height 26
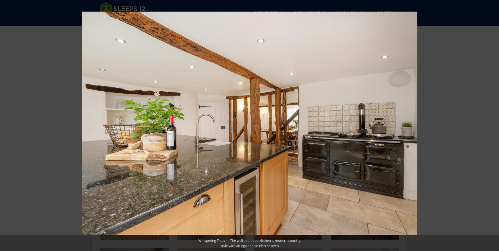
click at [494, 125] on button at bounding box center [490, 125] width 18 height 26
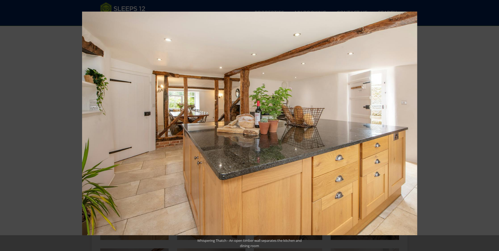
click at [494, 125] on button at bounding box center [490, 125] width 18 height 26
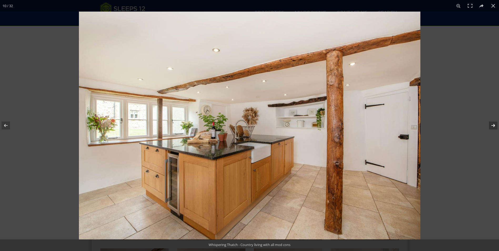
click at [494, 125] on button at bounding box center [490, 125] width 18 height 26
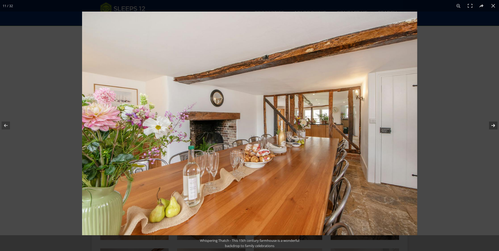
click at [494, 125] on button at bounding box center [490, 125] width 18 height 26
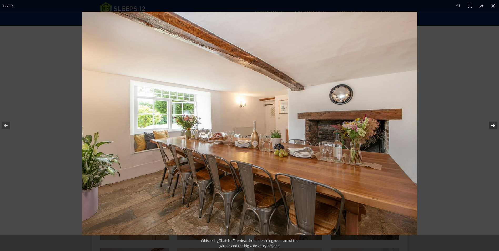
click at [494, 125] on button at bounding box center [490, 125] width 18 height 26
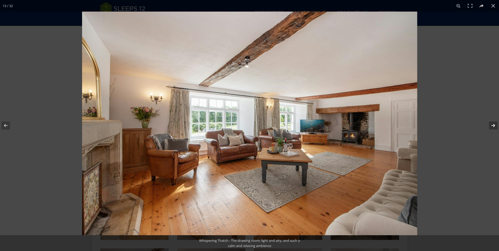
click at [494, 125] on button at bounding box center [490, 125] width 18 height 26
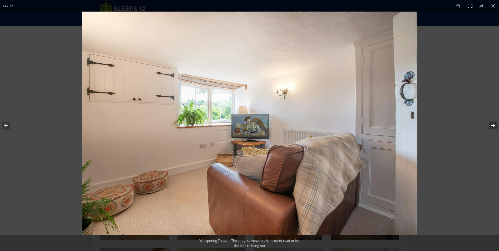
click at [494, 125] on button at bounding box center [490, 125] width 18 height 26
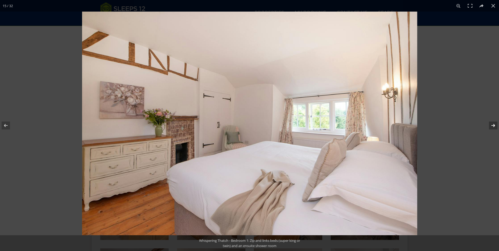
click at [494, 125] on button at bounding box center [490, 125] width 18 height 26
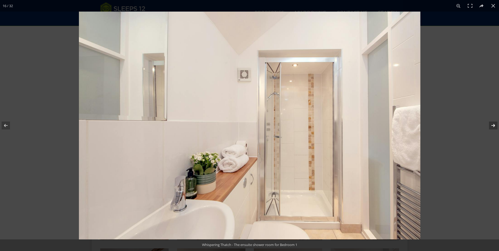
click at [494, 125] on button at bounding box center [490, 125] width 18 height 26
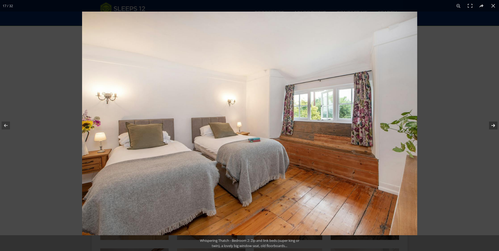
click at [494, 125] on button at bounding box center [490, 125] width 18 height 26
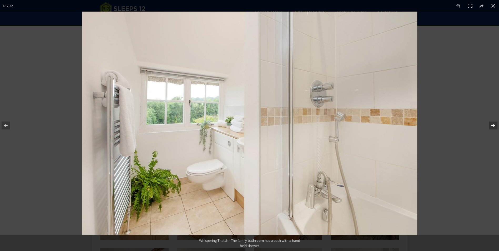
click at [494, 125] on button at bounding box center [490, 125] width 18 height 26
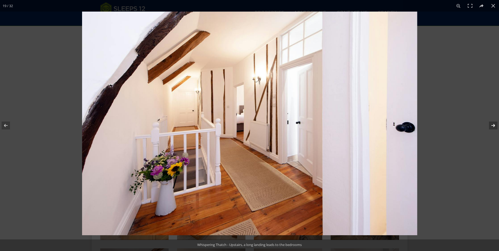
click at [494, 125] on button at bounding box center [490, 125] width 18 height 26
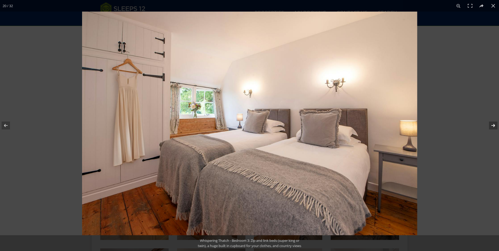
click at [494, 125] on button at bounding box center [490, 125] width 18 height 26
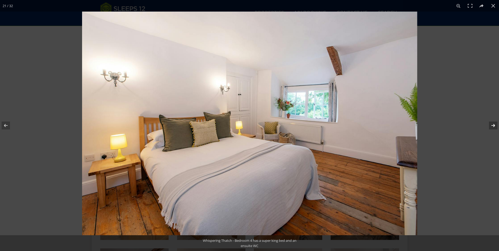
click at [494, 125] on button at bounding box center [490, 125] width 18 height 26
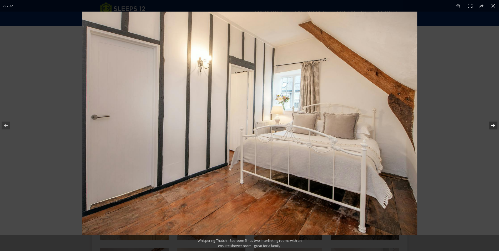
click at [494, 125] on button at bounding box center [490, 125] width 18 height 26
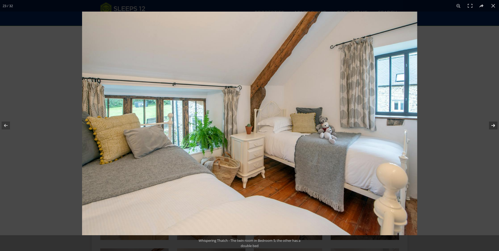
click at [494, 125] on button at bounding box center [490, 125] width 18 height 26
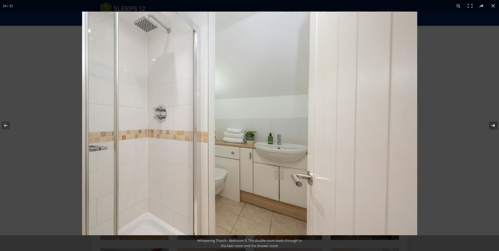
click at [494, 125] on button at bounding box center [490, 125] width 18 height 26
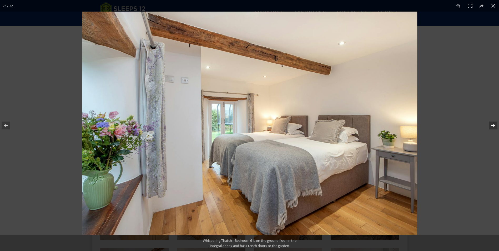
click at [494, 125] on button at bounding box center [490, 125] width 18 height 26
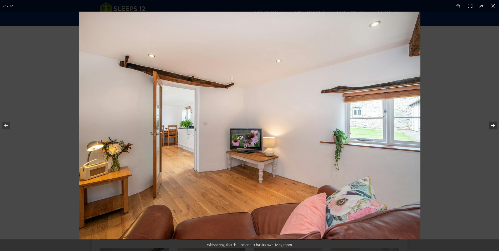
click at [494, 125] on button at bounding box center [490, 125] width 18 height 26
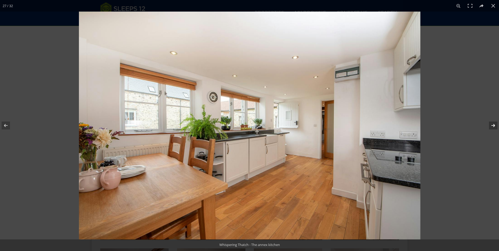
click at [494, 125] on button at bounding box center [490, 125] width 18 height 26
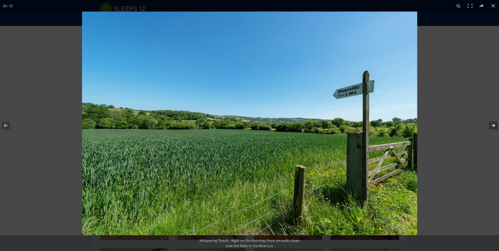
click at [494, 125] on button at bounding box center [490, 125] width 18 height 26
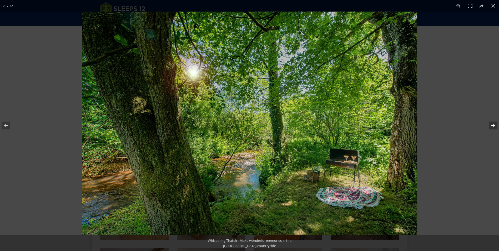
click at [494, 125] on button at bounding box center [490, 125] width 18 height 26
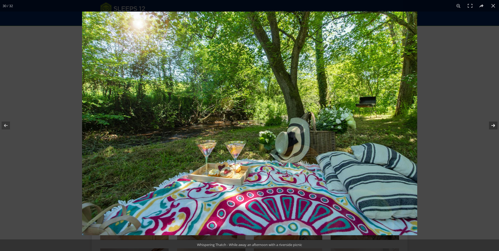
click at [494, 125] on button at bounding box center [490, 125] width 18 height 26
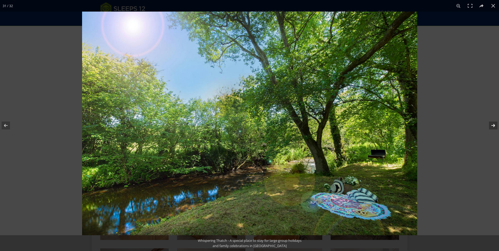
click at [494, 125] on button at bounding box center [490, 125] width 18 height 26
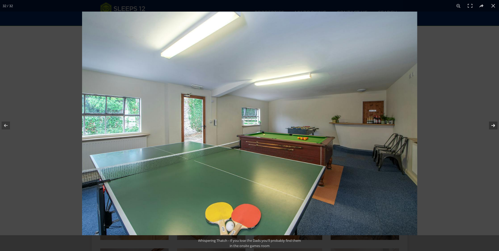
click at [494, 125] on button at bounding box center [490, 125] width 18 height 26
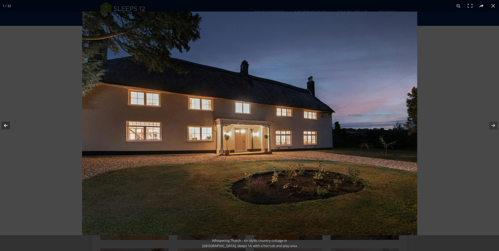
click at [8, 125] on button at bounding box center [9, 125] width 18 height 26
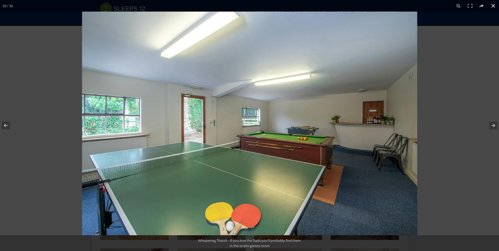
click at [493, 7] on button at bounding box center [494, 6] width 12 height 12
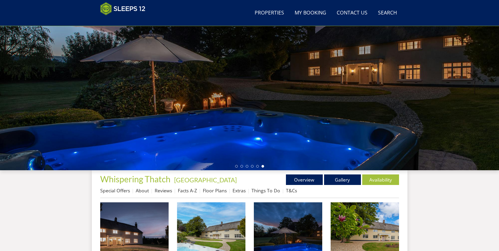
scroll to position [58, 0]
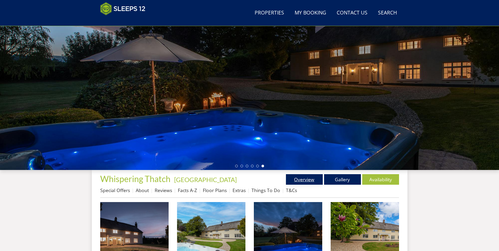
click at [295, 177] on link "Overview" at bounding box center [304, 179] width 37 height 11
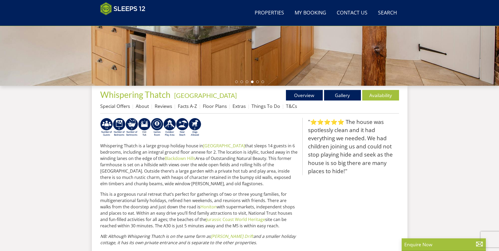
scroll to position [91, 0]
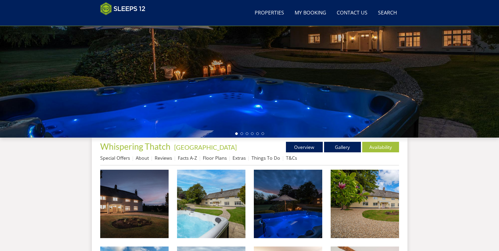
scroll to position [58, 0]
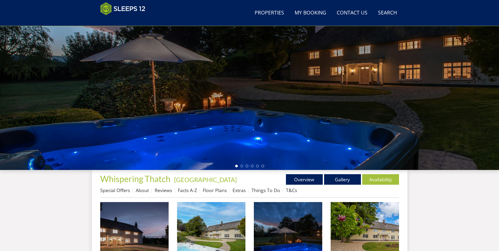
scroll to position [62, 0]
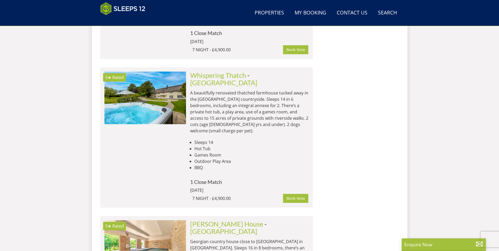
scroll to position [1327, 0]
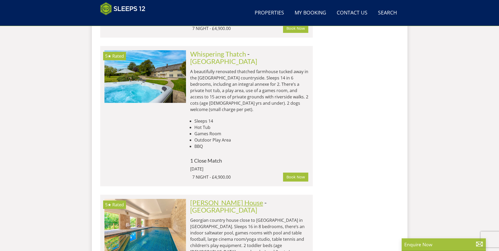
click at [214, 199] on link "[PERSON_NAME] House" at bounding box center [226, 203] width 73 height 8
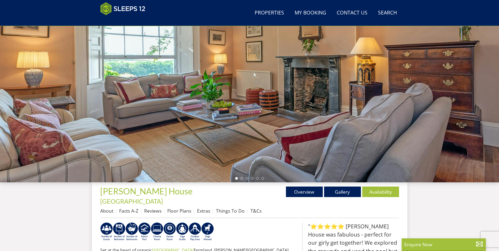
scroll to position [89, 0]
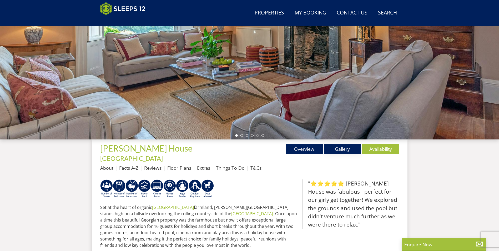
click at [333, 151] on link "Gallery" at bounding box center [342, 149] width 37 height 11
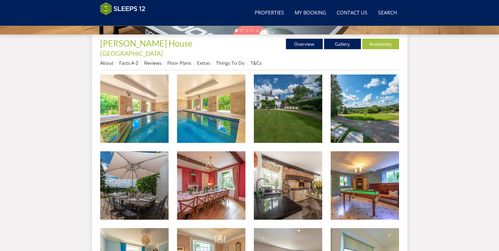
scroll to position [194, 0]
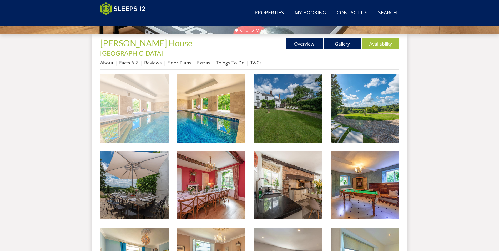
click at [128, 94] on img at bounding box center [134, 108] width 68 height 68
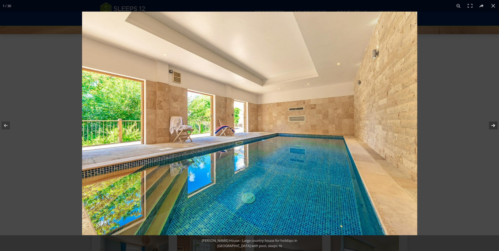
click at [492, 126] on button at bounding box center [490, 125] width 18 height 26
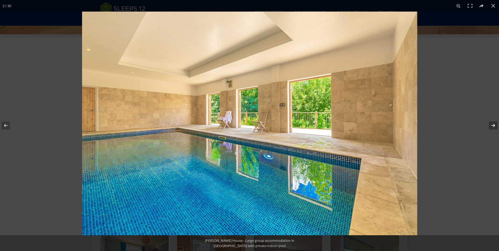
click at [492, 126] on button at bounding box center [490, 125] width 18 height 26
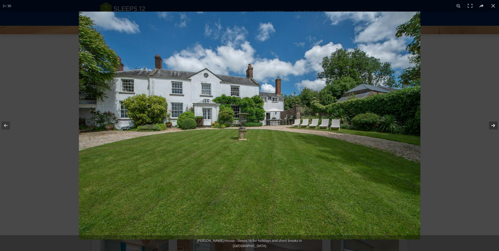
click at [492, 126] on button at bounding box center [490, 125] width 18 height 26
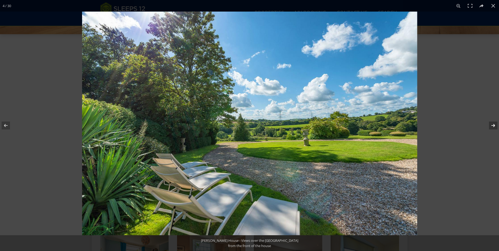
click at [492, 126] on button at bounding box center [490, 125] width 18 height 26
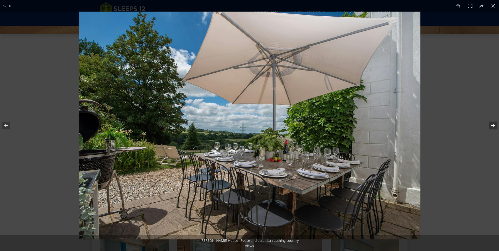
click at [492, 126] on button at bounding box center [490, 125] width 18 height 26
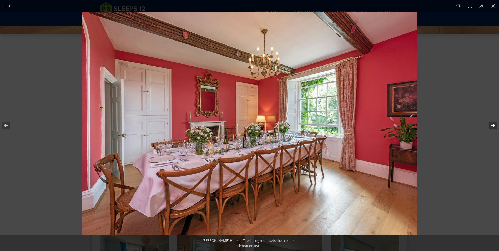
click at [492, 126] on button at bounding box center [490, 125] width 18 height 26
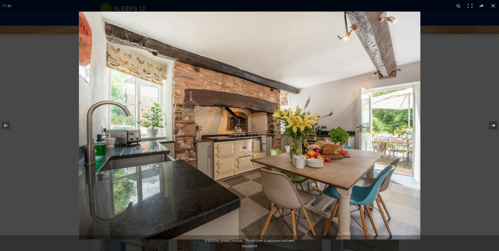
click at [492, 126] on button at bounding box center [490, 125] width 18 height 26
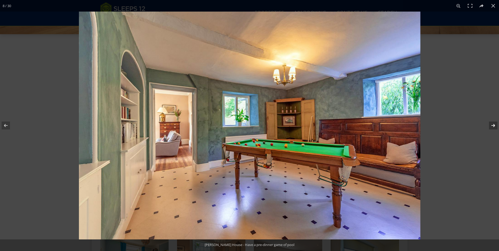
click at [492, 126] on button at bounding box center [490, 125] width 18 height 26
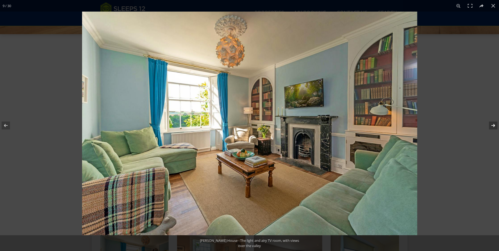
click at [492, 126] on button at bounding box center [490, 125] width 18 height 26
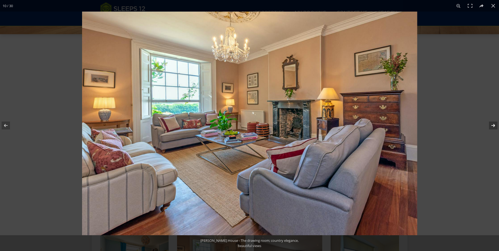
click at [492, 126] on button at bounding box center [490, 125] width 18 height 26
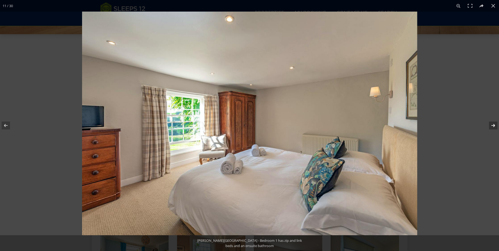
click at [492, 126] on button at bounding box center [490, 125] width 18 height 26
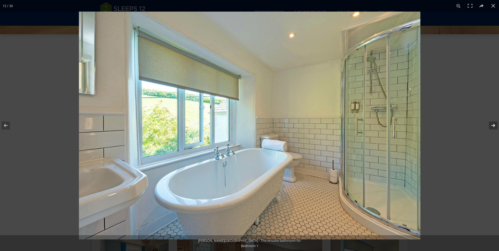
click at [492, 126] on button at bounding box center [490, 125] width 18 height 26
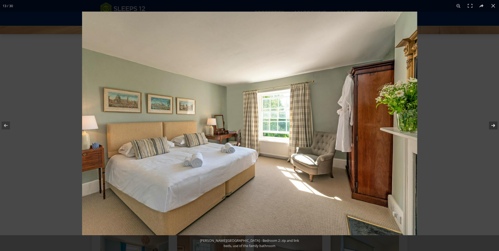
click at [492, 126] on button at bounding box center [490, 125] width 18 height 26
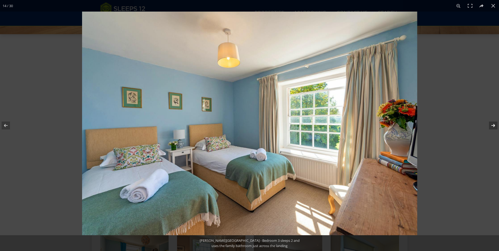
click at [492, 126] on button at bounding box center [490, 125] width 18 height 26
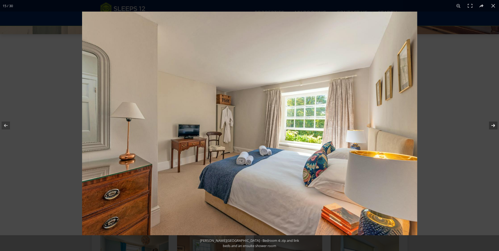
click at [492, 126] on button at bounding box center [490, 125] width 18 height 26
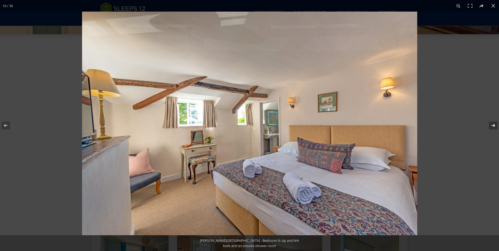
click at [492, 126] on button at bounding box center [490, 125] width 18 height 26
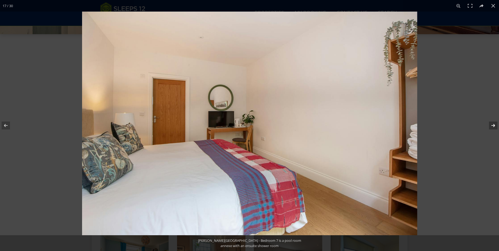
click at [492, 126] on button at bounding box center [490, 125] width 18 height 26
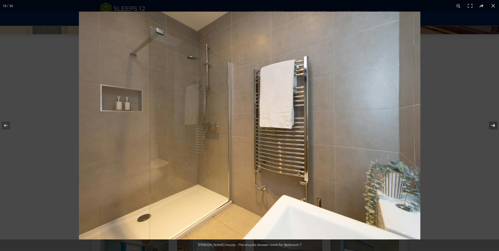
click at [492, 126] on button at bounding box center [490, 125] width 18 height 26
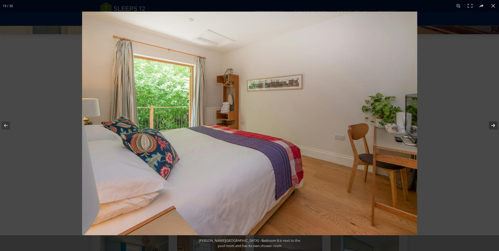
click at [492, 126] on button at bounding box center [490, 125] width 18 height 26
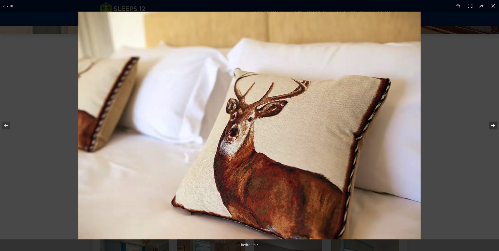
click at [492, 126] on button at bounding box center [490, 125] width 18 height 26
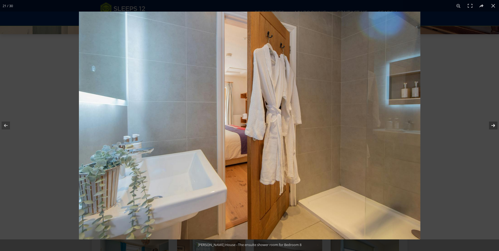
click at [492, 126] on button at bounding box center [490, 125] width 18 height 26
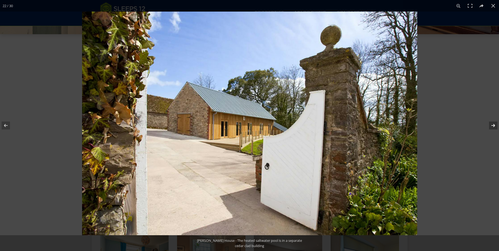
click at [492, 126] on button at bounding box center [490, 125] width 18 height 26
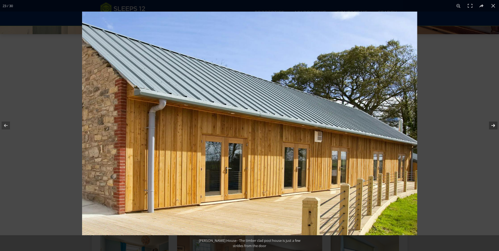
click at [492, 126] on button at bounding box center [490, 125] width 18 height 26
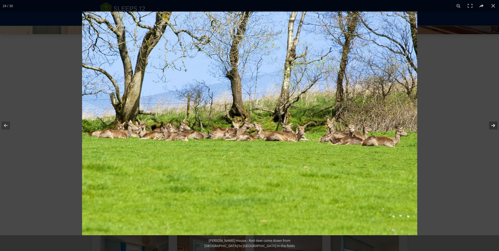
click at [492, 126] on button at bounding box center [490, 125] width 18 height 26
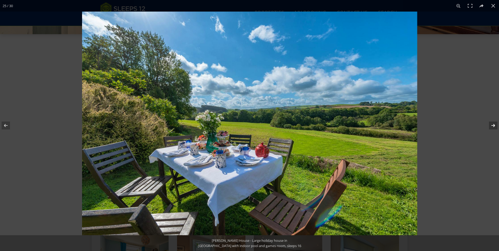
click at [492, 126] on button at bounding box center [490, 125] width 18 height 26
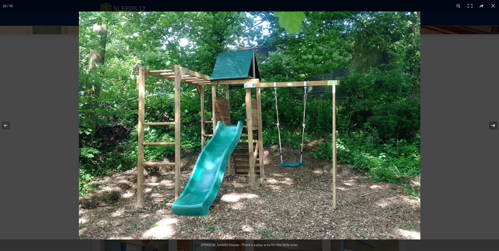
click at [492, 126] on button at bounding box center [490, 125] width 18 height 26
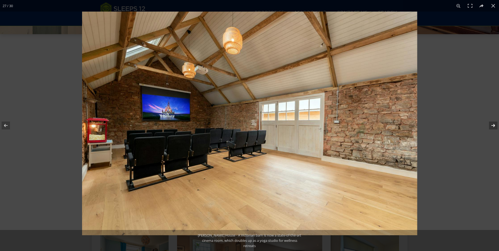
click at [492, 126] on button at bounding box center [490, 125] width 18 height 26
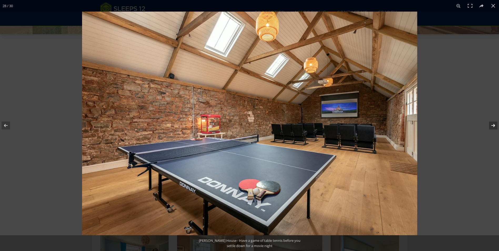
click at [492, 126] on button at bounding box center [490, 125] width 18 height 26
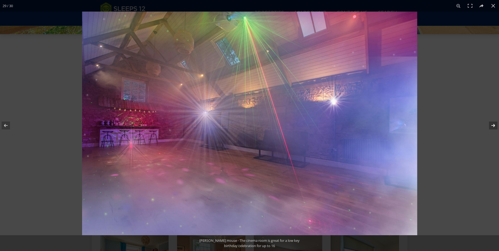
click at [492, 126] on button at bounding box center [490, 125] width 18 height 26
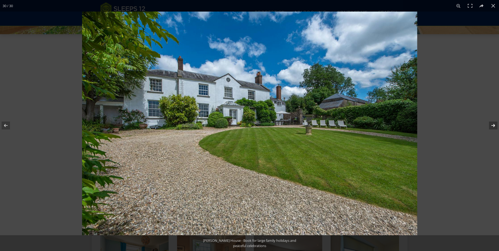
click at [492, 126] on button at bounding box center [490, 125] width 18 height 26
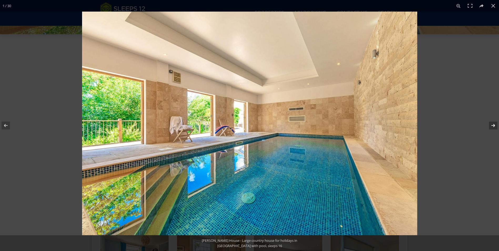
click at [492, 126] on button at bounding box center [490, 125] width 18 height 26
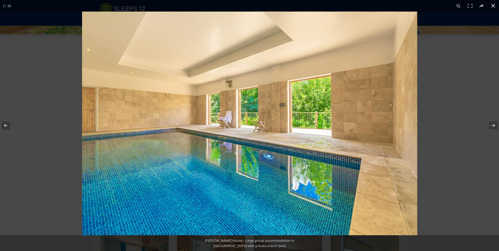
click at [493, 6] on button at bounding box center [494, 6] width 12 height 12
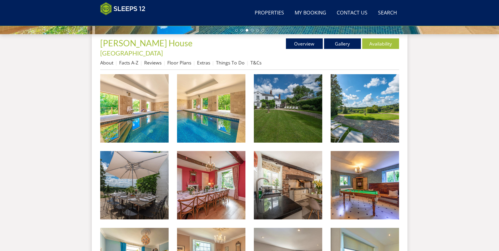
scroll to position [89, 0]
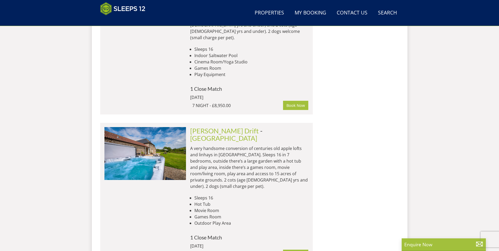
scroll to position [1511, 0]
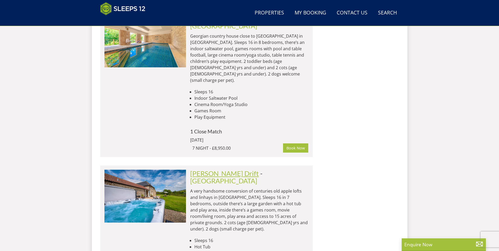
click at [206, 169] on link "[PERSON_NAME] Drift" at bounding box center [224, 173] width 69 height 8
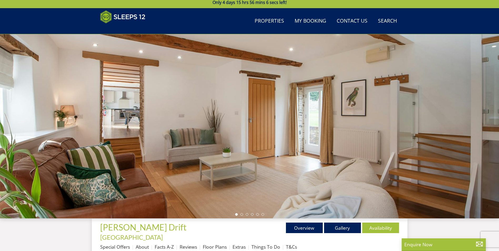
scroll to position [90, 0]
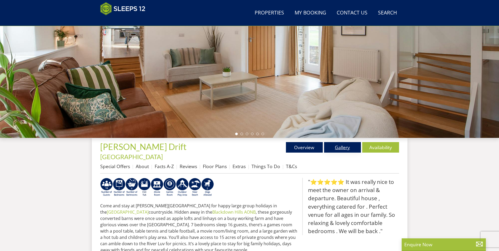
click at [350, 148] on link "Gallery" at bounding box center [342, 147] width 37 height 11
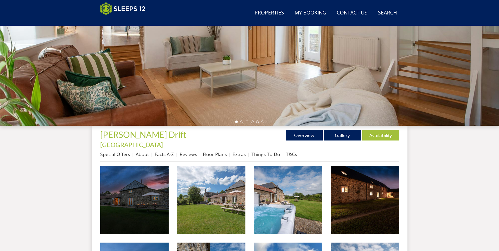
scroll to position [140, 0]
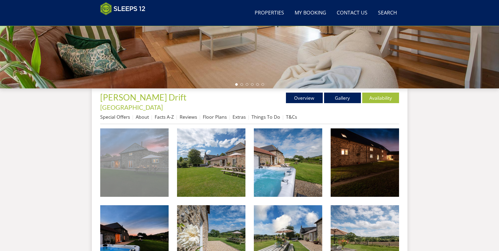
click at [134, 149] on img at bounding box center [134, 162] width 68 height 68
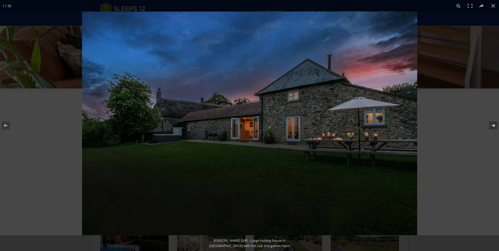
click at [492, 126] on button at bounding box center [490, 125] width 18 height 26
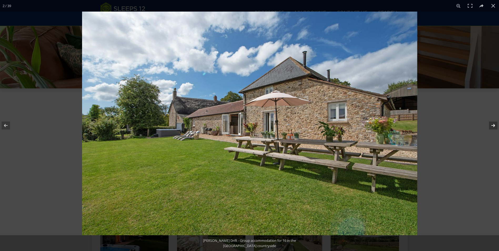
click at [492, 126] on button at bounding box center [490, 125] width 18 height 26
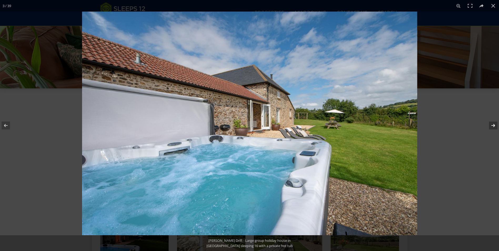
click at [492, 126] on button at bounding box center [490, 125] width 18 height 26
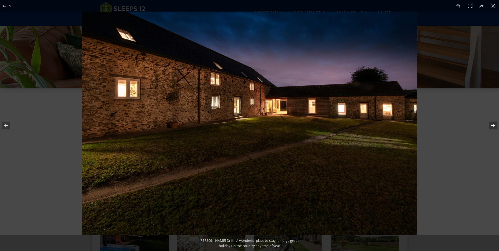
click at [492, 126] on button at bounding box center [490, 125] width 18 height 26
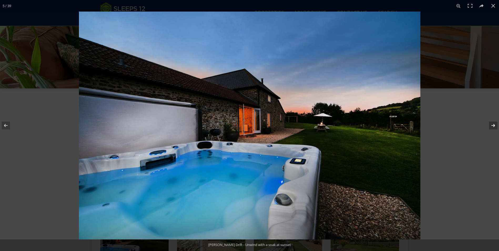
click at [492, 126] on button at bounding box center [490, 125] width 18 height 26
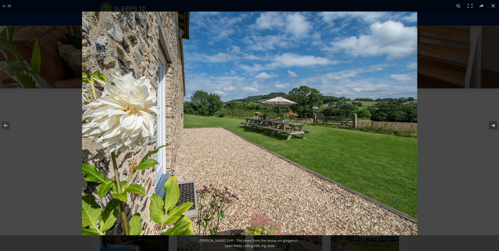
click at [492, 126] on button at bounding box center [490, 125] width 18 height 26
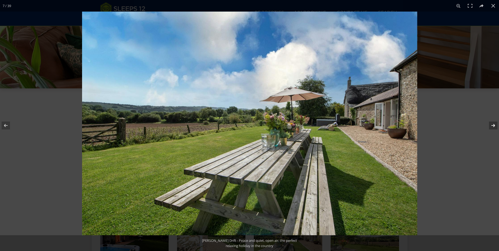
click at [492, 126] on button at bounding box center [490, 125] width 18 height 26
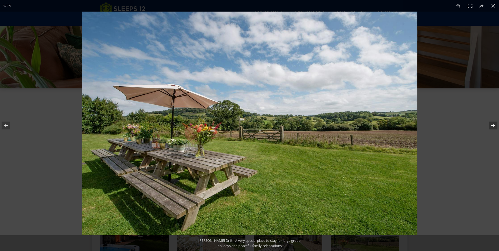
click at [492, 126] on button at bounding box center [490, 125] width 18 height 26
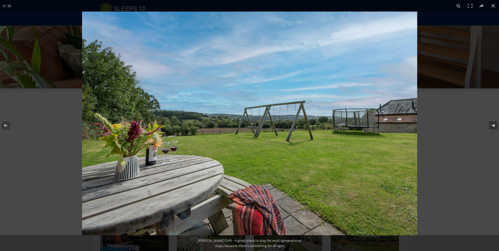
click at [492, 126] on button at bounding box center [490, 125] width 18 height 26
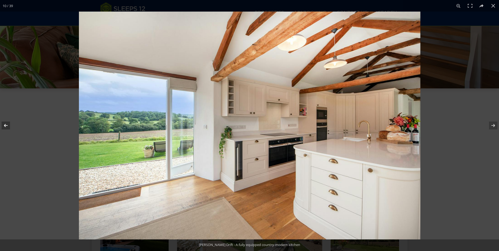
click at [6, 126] on button at bounding box center [9, 125] width 18 height 26
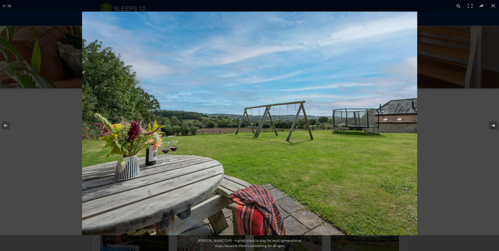
click at [496, 126] on button at bounding box center [490, 125] width 18 height 26
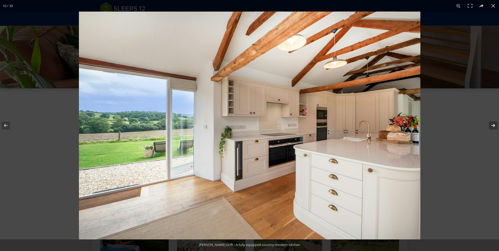
click at [496, 126] on button at bounding box center [490, 125] width 18 height 26
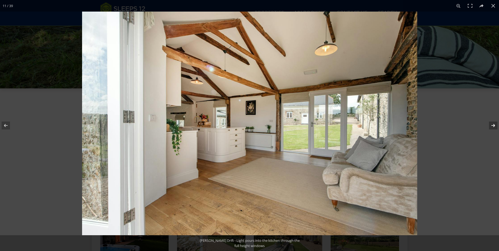
click at [496, 126] on button at bounding box center [490, 125] width 18 height 26
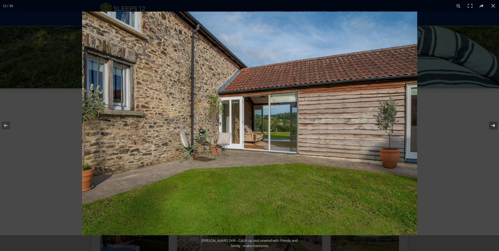
click at [496, 126] on button at bounding box center [490, 125] width 18 height 26
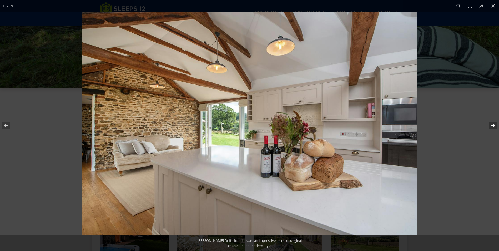
click at [496, 126] on button at bounding box center [490, 125] width 18 height 26
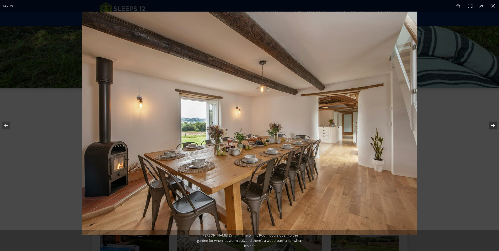
click at [496, 126] on button at bounding box center [490, 125] width 18 height 26
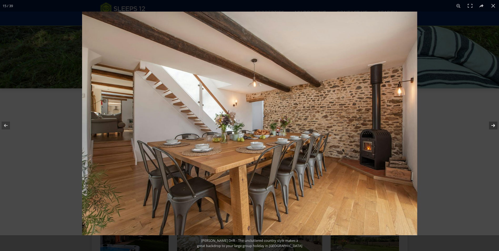
click at [496, 126] on button at bounding box center [490, 125] width 18 height 26
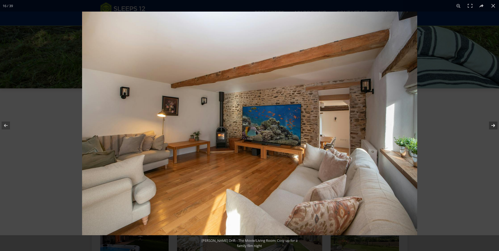
click at [496, 126] on button at bounding box center [490, 125] width 18 height 26
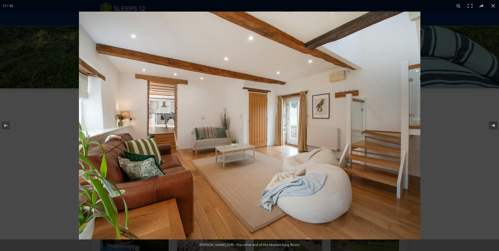
click at [496, 126] on button at bounding box center [490, 125] width 18 height 26
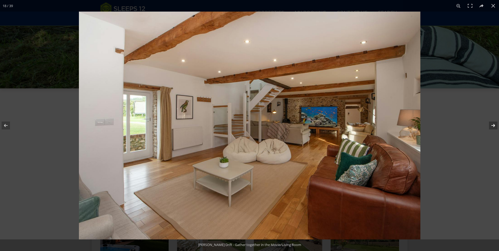
click at [496, 126] on button at bounding box center [490, 125] width 18 height 26
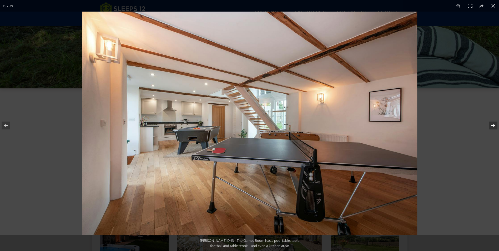
click at [496, 126] on button at bounding box center [490, 125] width 18 height 26
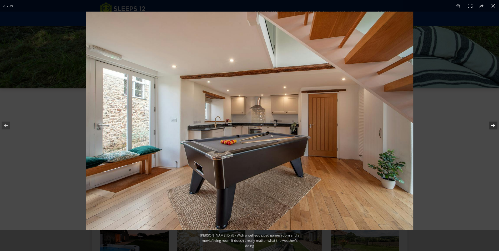
click at [496, 126] on button at bounding box center [490, 125] width 18 height 26
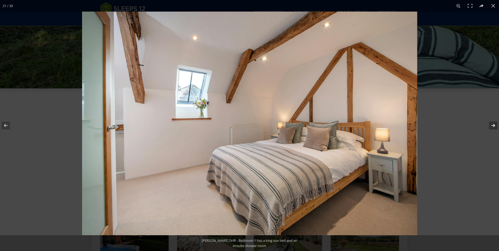
click at [496, 126] on button at bounding box center [490, 125] width 18 height 26
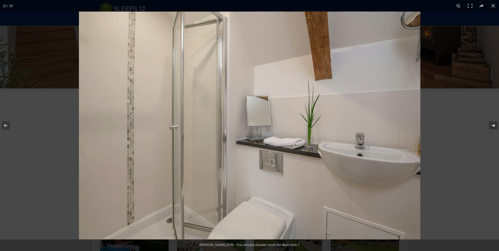
click at [496, 126] on button at bounding box center [490, 125] width 18 height 26
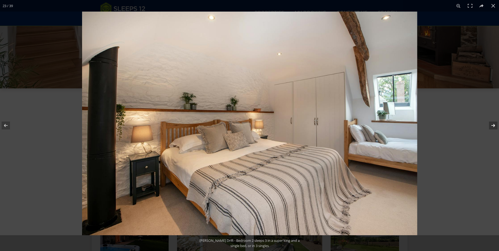
click at [496, 126] on button at bounding box center [490, 125] width 18 height 26
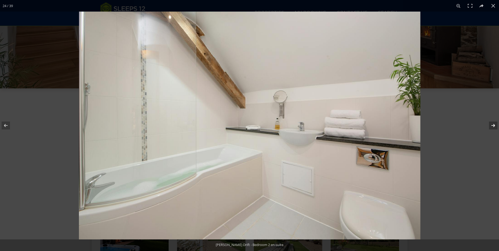
click at [496, 126] on button at bounding box center [490, 125] width 18 height 26
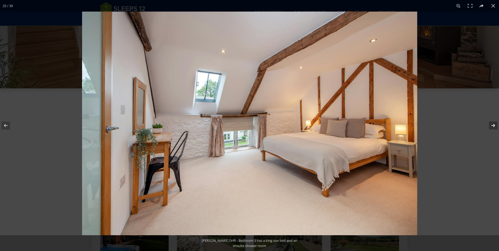
click at [496, 126] on button at bounding box center [490, 125] width 18 height 26
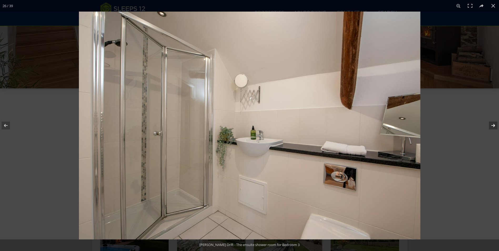
click at [496, 126] on button at bounding box center [490, 125] width 18 height 26
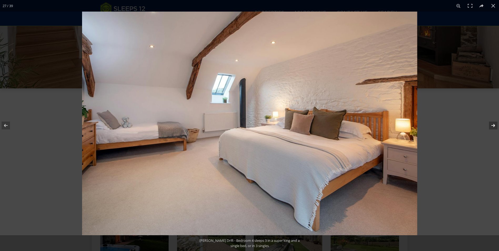
click at [496, 126] on button at bounding box center [490, 125] width 18 height 26
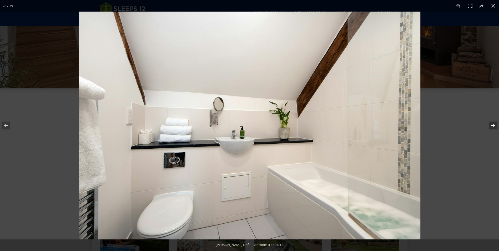
click at [496, 126] on button at bounding box center [490, 125] width 18 height 26
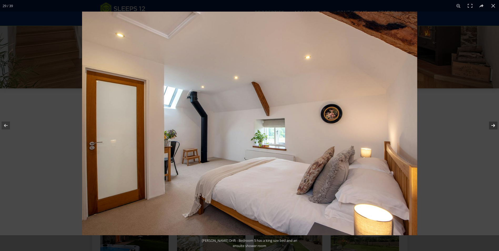
click at [496, 126] on button at bounding box center [490, 125] width 18 height 26
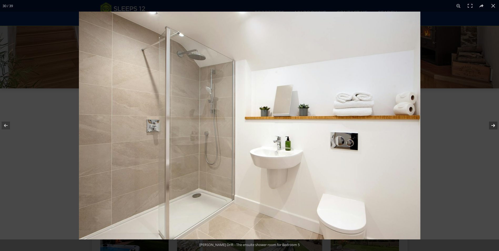
click at [496, 126] on button at bounding box center [490, 125] width 18 height 26
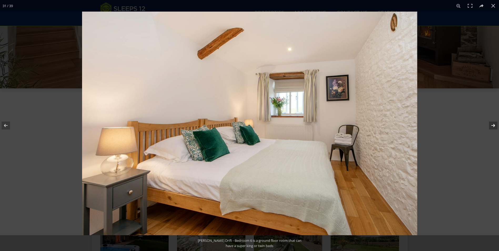
click at [496, 126] on button at bounding box center [490, 125] width 18 height 26
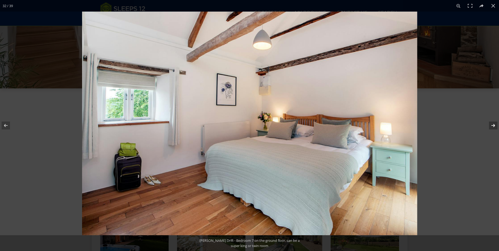
click at [496, 126] on button at bounding box center [490, 125] width 18 height 26
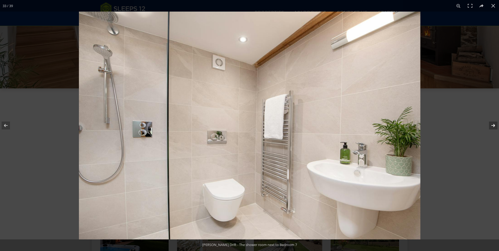
click at [496, 126] on button at bounding box center [490, 125] width 18 height 26
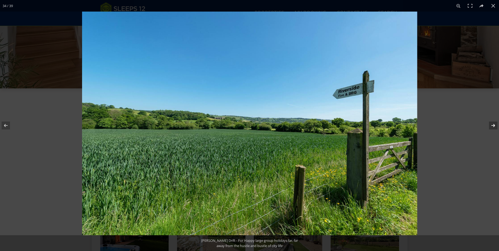
click at [496, 126] on button at bounding box center [490, 125] width 18 height 26
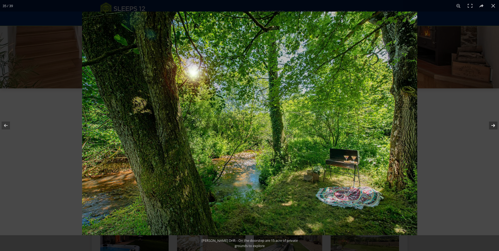
click at [496, 126] on button at bounding box center [490, 125] width 18 height 26
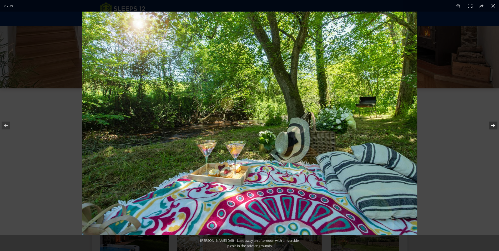
click at [496, 126] on button at bounding box center [490, 125] width 18 height 26
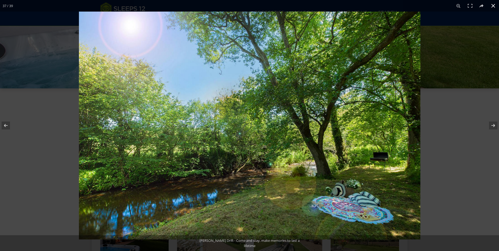
click at [497, 6] on button at bounding box center [494, 6] width 12 height 12
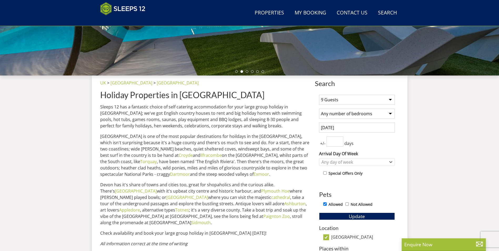
scroll to position [169, 0]
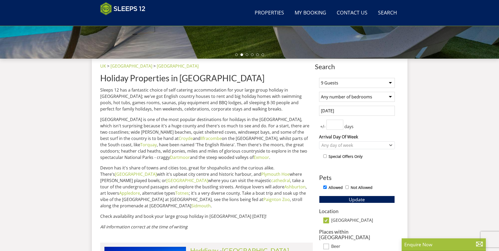
click at [390, 83] on select "1 Guest 2 Guests 3 Guests 4 Guests 5 Guests 6 Guests 7 Guests 8 Guests 9 Guests…" at bounding box center [357, 83] width 76 height 10
select select "7"
click at [319, 78] on select "1 Guest 2 Guests 3 Guests 4 Guests 5 Guests 6 Guests 7 Guests 8 Guests 9 Guests…" at bounding box center [357, 83] width 76 height 10
click at [353, 201] on span "Update" at bounding box center [357, 199] width 16 height 6
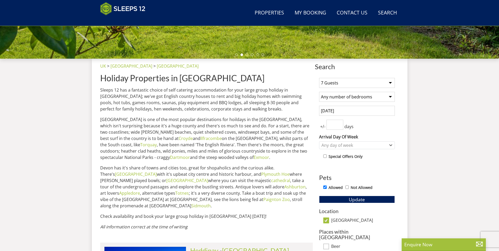
click at [325, 187] on input "Allowed" at bounding box center [324, 186] width 3 height 3
checkbox input "false"
click at [347, 187] on input "Not Allowed" at bounding box center [346, 186] width 3 height 3
checkbox input "true"
click at [344, 199] on button "Update" at bounding box center [357, 199] width 76 height 7
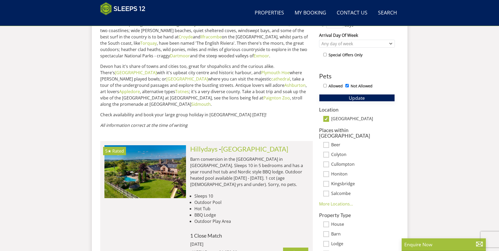
scroll to position [275, 0]
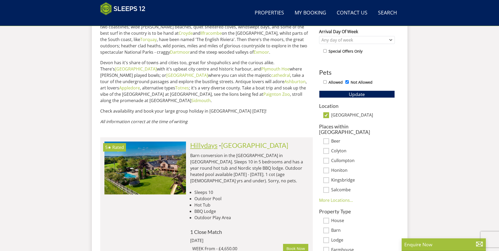
click at [207, 141] on link "Hillydays" at bounding box center [203, 145] width 27 height 8
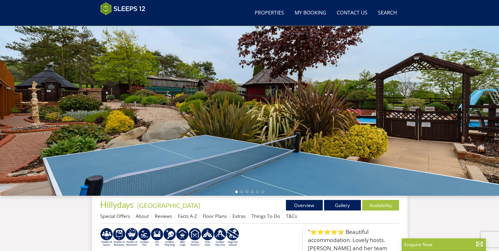
scroll to position [32, 0]
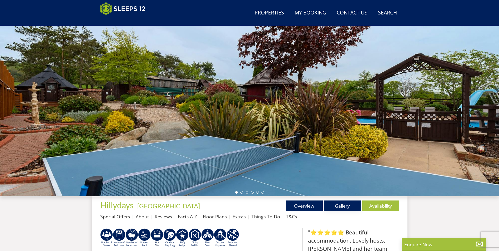
click at [334, 204] on link "Gallery" at bounding box center [342, 205] width 37 height 11
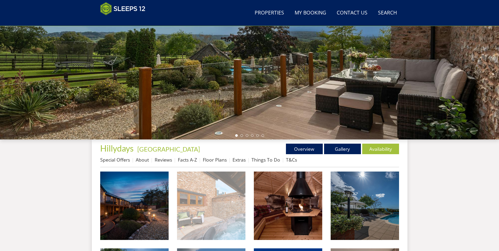
scroll to position [114, 0]
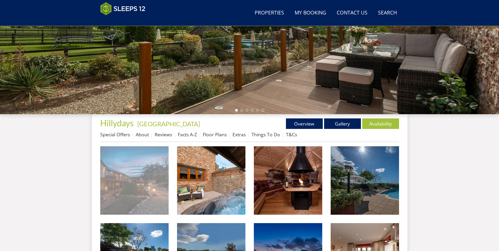
click at [158, 178] on img at bounding box center [134, 180] width 68 height 68
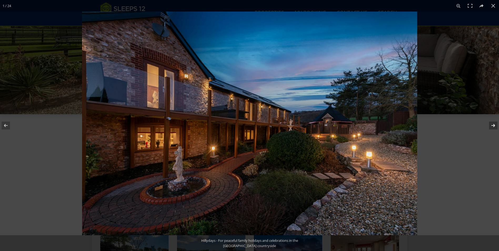
click at [492, 124] on button at bounding box center [490, 125] width 18 height 26
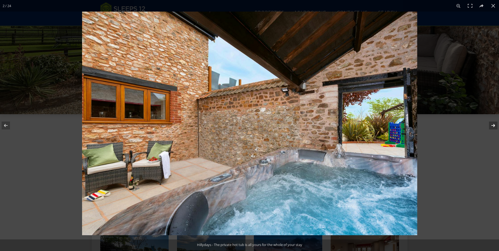
click at [492, 124] on button at bounding box center [490, 125] width 18 height 26
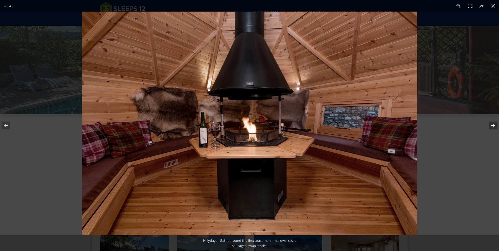
click at [493, 123] on button at bounding box center [490, 125] width 18 height 26
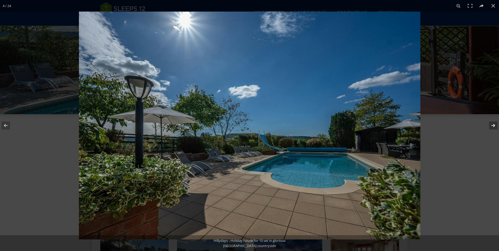
click at [493, 123] on button at bounding box center [490, 125] width 18 height 26
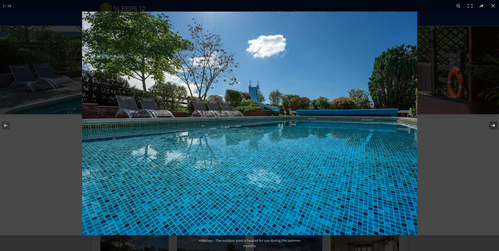
click at [493, 123] on button at bounding box center [490, 125] width 18 height 26
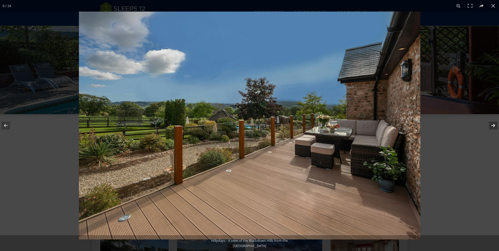
click at [493, 123] on button at bounding box center [490, 125] width 18 height 26
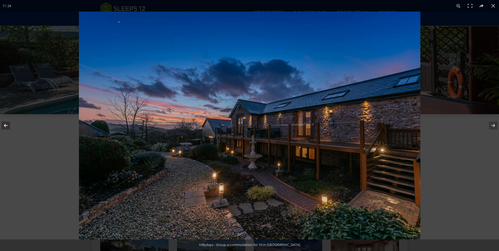
click at [5, 126] on button at bounding box center [9, 125] width 18 height 26
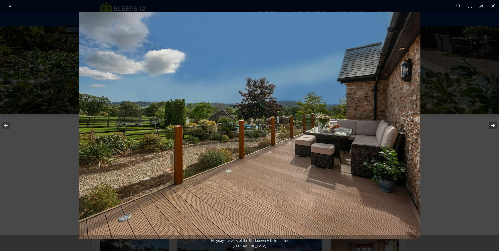
click at [491, 126] on button at bounding box center [490, 125] width 18 height 26
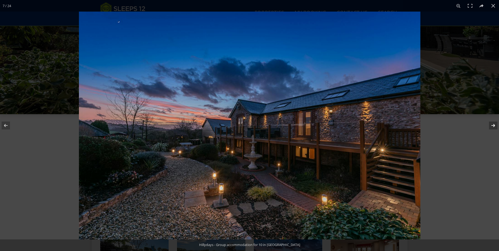
click at [491, 126] on button at bounding box center [490, 125] width 18 height 26
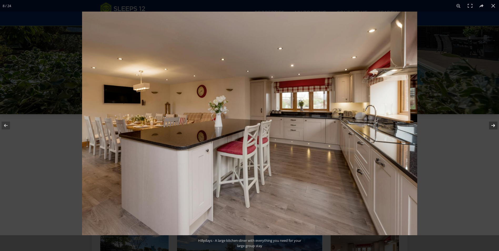
click at [491, 126] on button at bounding box center [490, 125] width 18 height 26
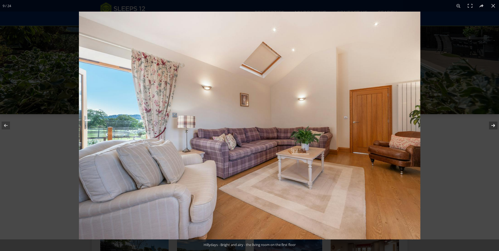
click at [491, 126] on button at bounding box center [490, 125] width 18 height 26
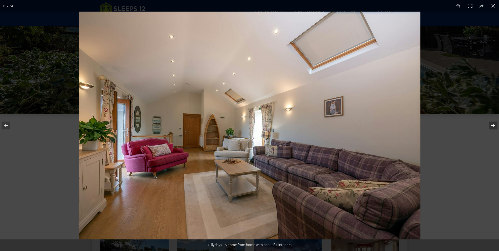
click at [491, 126] on button at bounding box center [490, 125] width 18 height 26
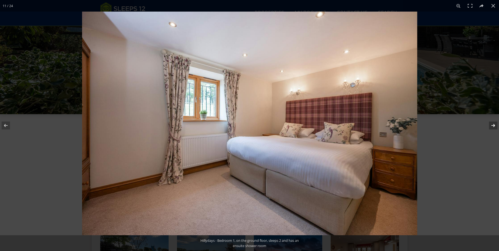
click at [491, 126] on button at bounding box center [490, 125] width 18 height 26
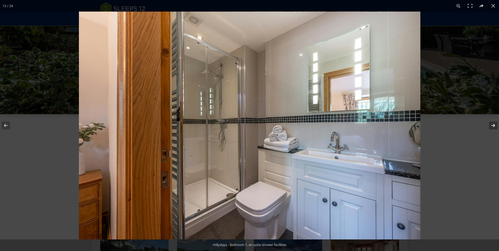
click at [491, 126] on button at bounding box center [490, 125] width 18 height 26
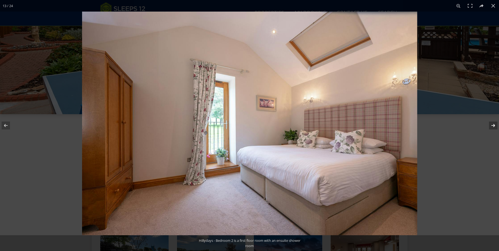
click at [491, 126] on button at bounding box center [490, 125] width 18 height 26
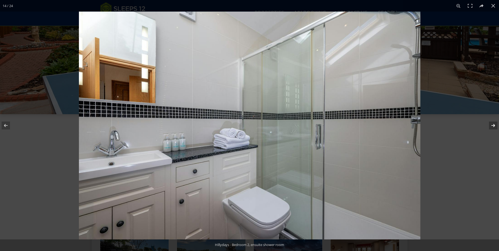
click at [491, 126] on button at bounding box center [490, 125] width 18 height 26
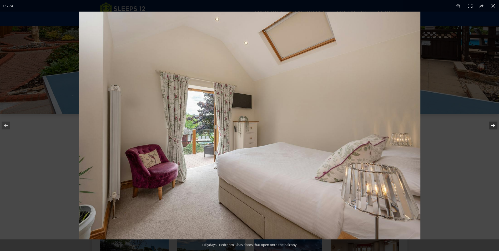
click at [491, 126] on button at bounding box center [490, 125] width 18 height 26
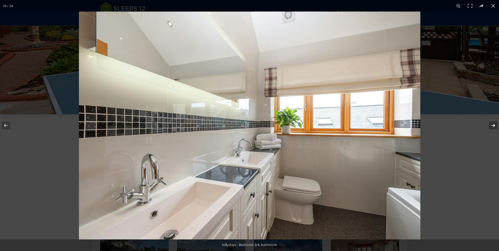
click at [491, 126] on button at bounding box center [490, 125] width 18 height 26
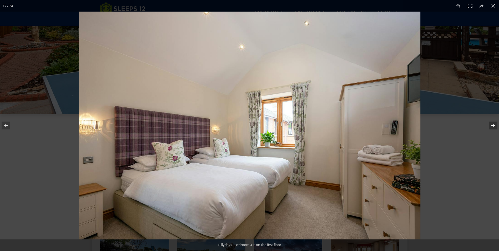
click at [491, 126] on button at bounding box center [490, 125] width 18 height 26
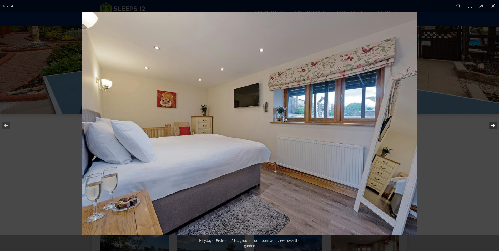
click at [491, 126] on button at bounding box center [490, 125] width 18 height 26
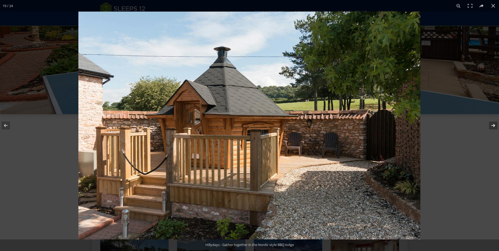
click at [491, 126] on button at bounding box center [490, 125] width 18 height 26
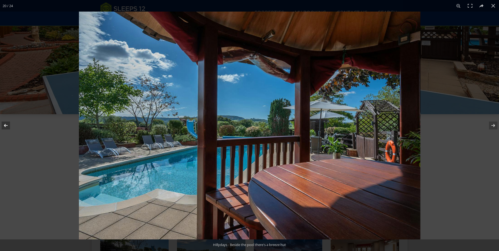
click at [10, 122] on button at bounding box center [9, 125] width 18 height 26
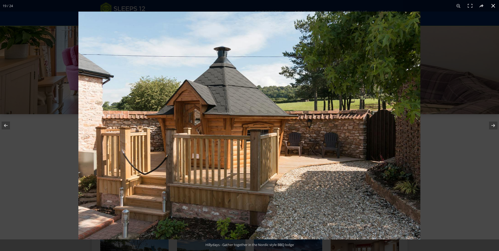
click at [492, 7] on button at bounding box center [494, 6] width 12 height 12
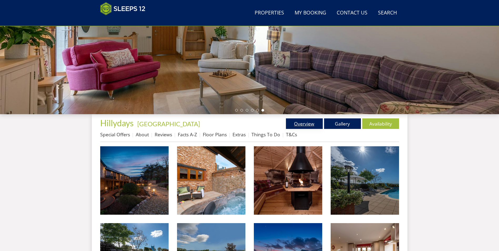
click at [310, 122] on link "Overview" at bounding box center [304, 123] width 37 height 11
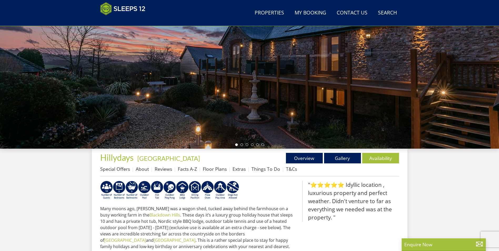
scroll to position [10, 0]
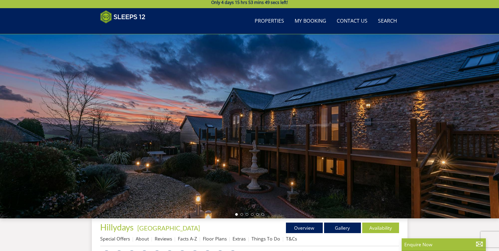
scroll to position [114, 0]
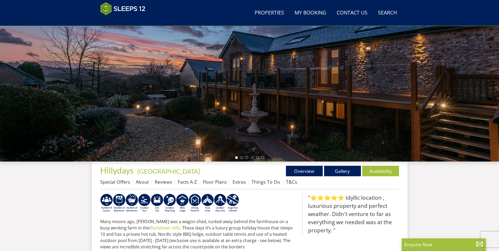
scroll to position [137, 0]
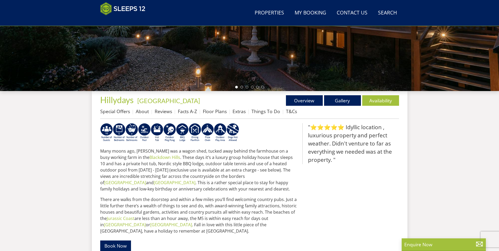
select select "7"
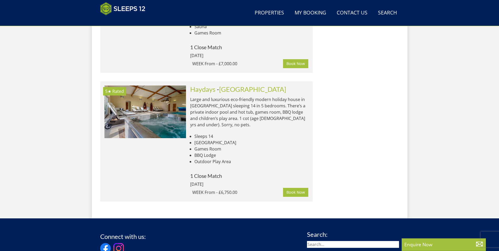
scroll to position [669, 0]
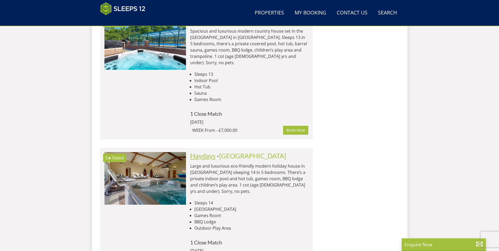
click at [207, 152] on link "Haydays" at bounding box center [202, 156] width 25 height 8
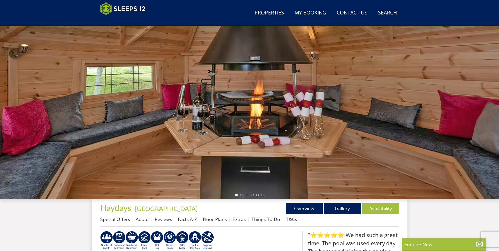
scroll to position [33, 0]
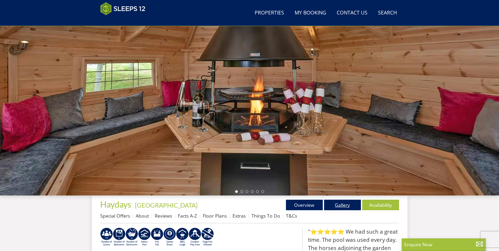
click at [345, 205] on link "Gallery" at bounding box center [342, 205] width 37 height 11
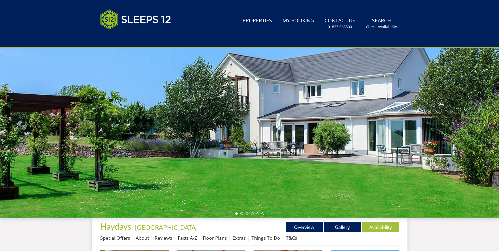
scroll to position [33, 0]
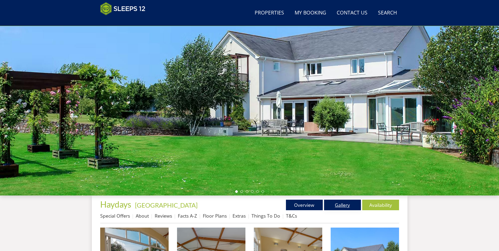
click at [345, 207] on link "Gallery" at bounding box center [342, 205] width 37 height 11
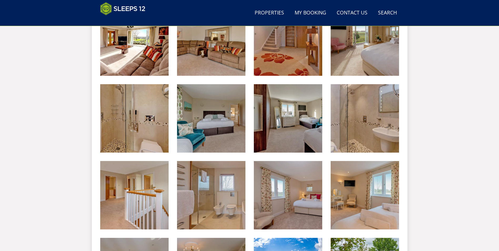
scroll to position [299, 0]
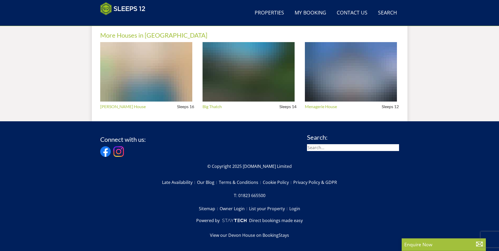
select select "7"
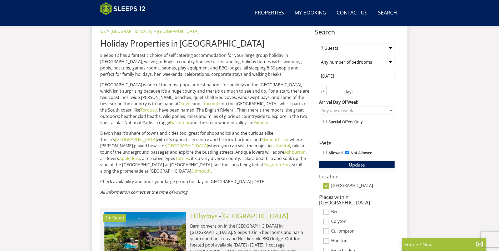
scroll to position [222, 0]
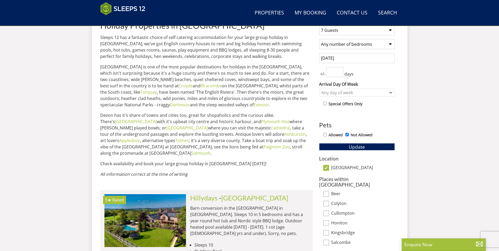
click at [326, 133] on input "Allowed" at bounding box center [324, 134] width 3 height 3
checkbox input "true"
checkbox input "false"
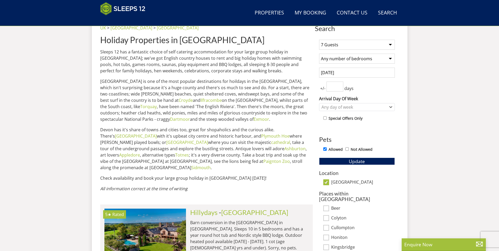
scroll to position [196, 0]
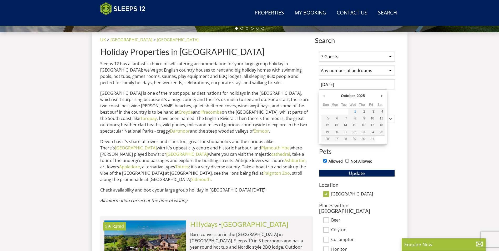
click at [345, 83] on input "[DATE]" at bounding box center [357, 84] width 76 height 10
type input "[DATE]"
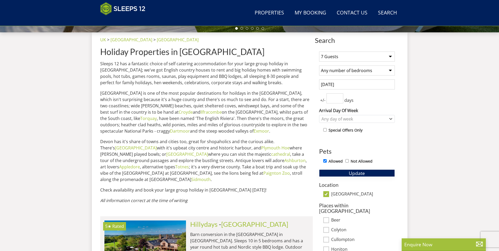
click at [373, 172] on button "Update" at bounding box center [357, 172] width 76 height 7
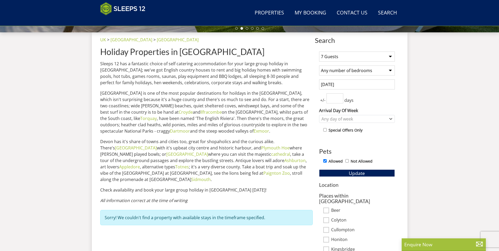
click at [323, 84] on input "[DATE]" at bounding box center [357, 84] width 76 height 10
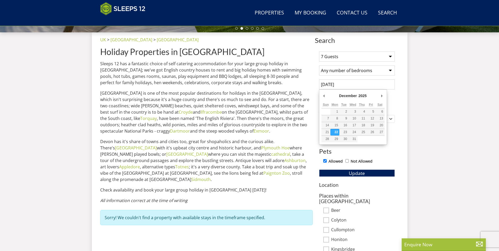
click at [387, 165] on div "Allowed Not Allowed" at bounding box center [359, 162] width 72 height 8
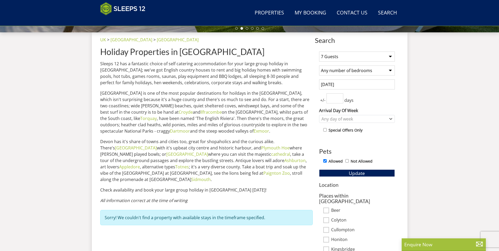
click at [332, 99] on input "number" at bounding box center [335, 98] width 17 height 10
type input "3"
click at [360, 170] on span "Update" at bounding box center [357, 173] width 16 height 6
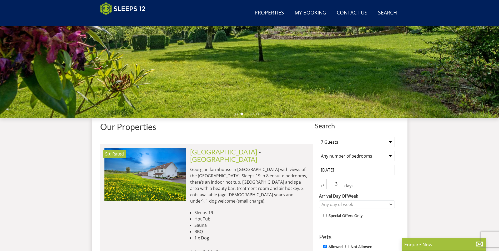
scroll to position [110, 0]
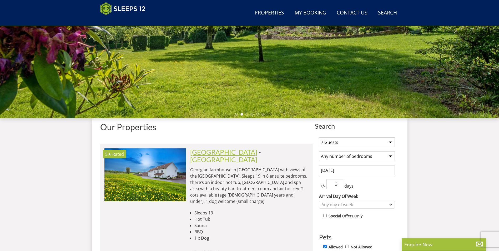
click at [245, 155] on link "[GEOGRAPHIC_DATA]" at bounding box center [223, 152] width 67 height 8
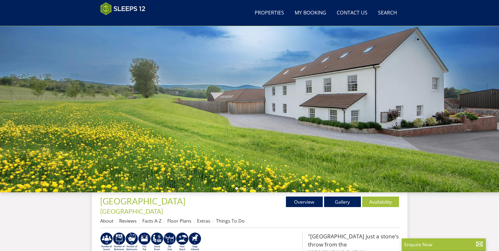
scroll to position [142, 0]
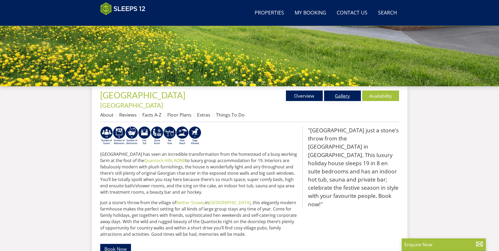
click at [337, 97] on link "Gallery" at bounding box center [342, 96] width 37 height 11
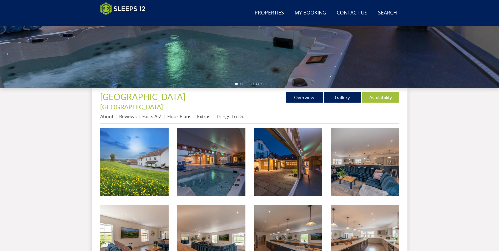
scroll to position [167, 0]
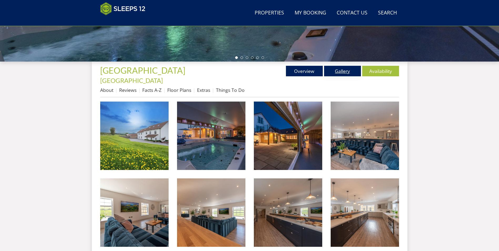
click at [342, 73] on link "Gallery" at bounding box center [342, 71] width 37 height 11
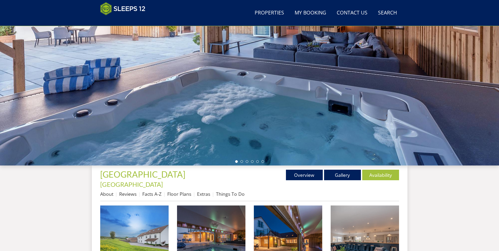
scroll to position [65, 0]
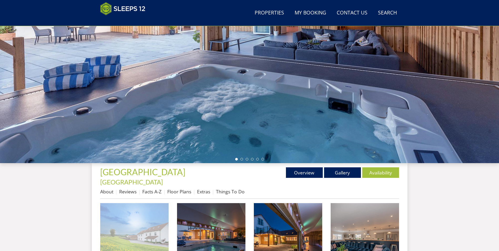
click at [127, 210] on img at bounding box center [134, 237] width 68 height 68
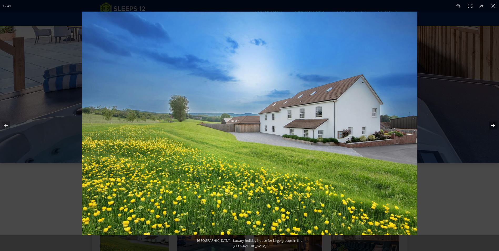
click at [494, 126] on button at bounding box center [490, 125] width 18 height 26
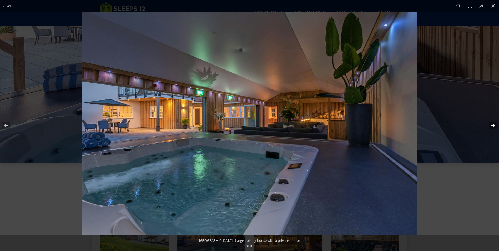
click at [493, 126] on button at bounding box center [490, 125] width 18 height 26
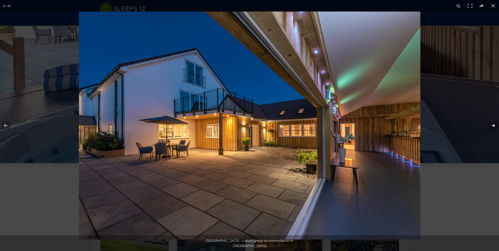
click at [493, 126] on button at bounding box center [490, 125] width 18 height 26
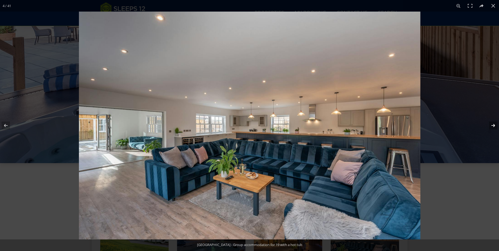
click at [493, 126] on button at bounding box center [490, 125] width 18 height 26
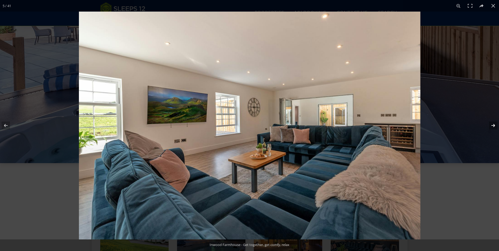
click at [493, 126] on button at bounding box center [490, 125] width 18 height 26
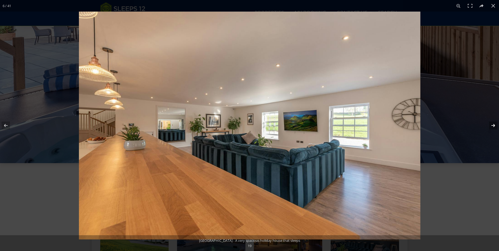
click at [493, 126] on button at bounding box center [490, 125] width 18 height 26
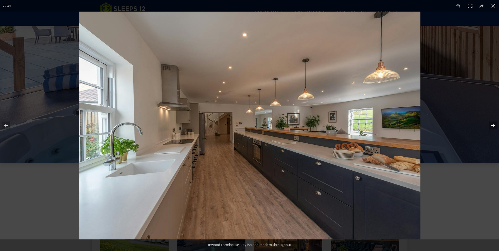
click at [493, 126] on button at bounding box center [490, 125] width 18 height 26
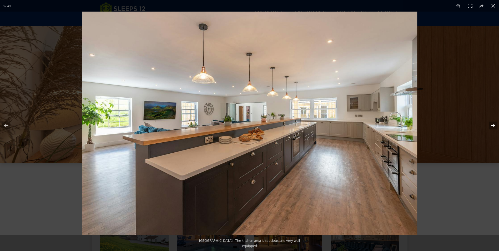
click at [493, 126] on button at bounding box center [490, 125] width 18 height 26
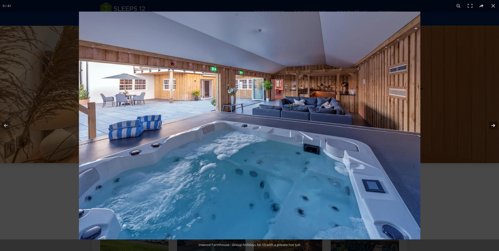
click at [493, 126] on button at bounding box center [490, 125] width 18 height 26
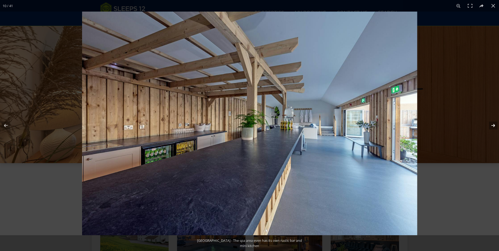
click at [493, 126] on button at bounding box center [490, 125] width 18 height 26
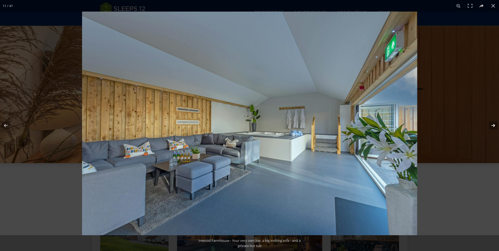
click at [493, 126] on button at bounding box center [490, 125] width 18 height 26
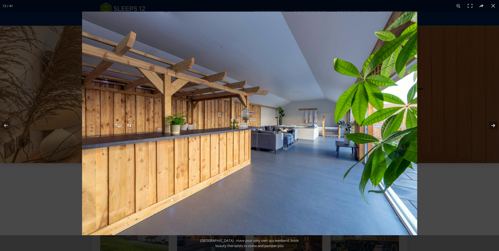
click at [493, 126] on button at bounding box center [490, 125] width 18 height 26
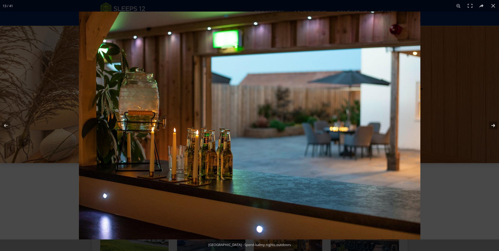
click at [493, 126] on button at bounding box center [490, 125] width 18 height 26
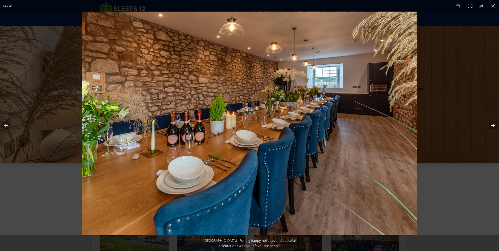
click at [493, 126] on button at bounding box center [490, 125] width 18 height 26
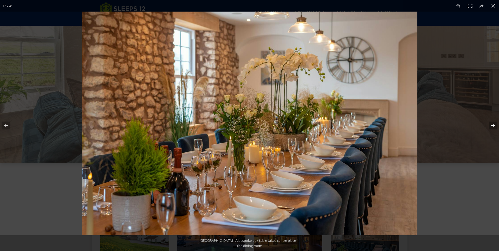
click at [493, 126] on button at bounding box center [490, 125] width 18 height 26
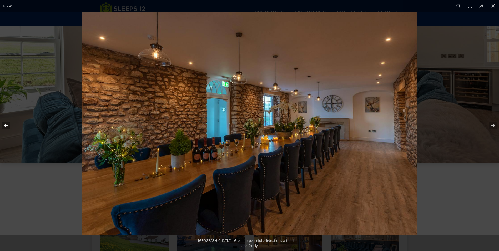
click at [8, 125] on button at bounding box center [9, 125] width 18 height 26
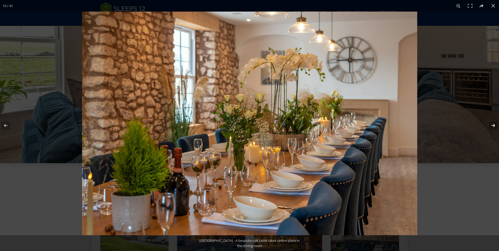
click at [494, 127] on button at bounding box center [490, 125] width 18 height 26
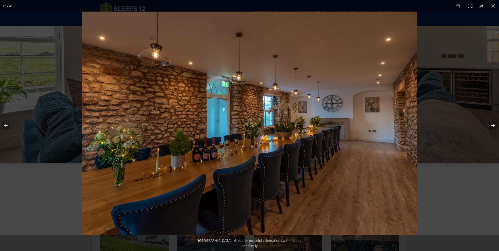
click at [494, 127] on button at bounding box center [490, 125] width 18 height 26
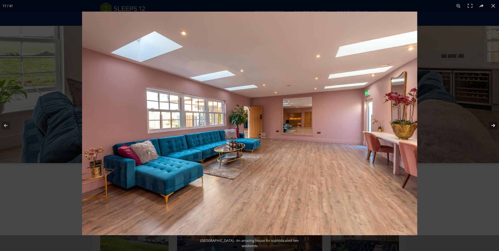
click at [494, 127] on button at bounding box center [490, 125] width 18 height 26
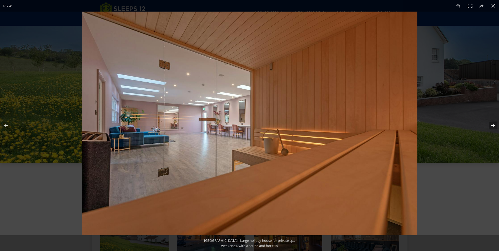
click at [494, 127] on button at bounding box center [490, 125] width 18 height 26
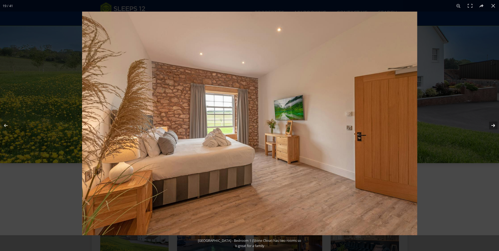
click at [494, 127] on button at bounding box center [490, 125] width 18 height 26
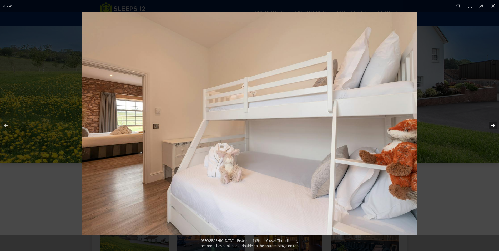
click at [494, 127] on button at bounding box center [490, 125] width 18 height 26
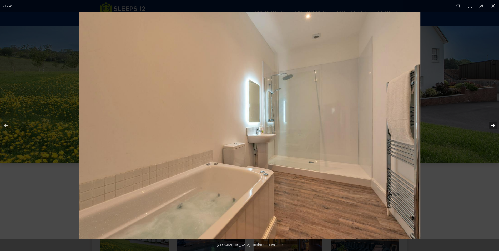
click at [494, 127] on button at bounding box center [490, 125] width 18 height 26
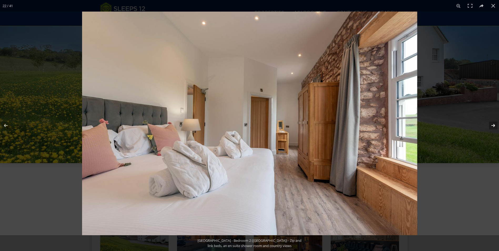
click at [494, 127] on button at bounding box center [490, 125] width 18 height 26
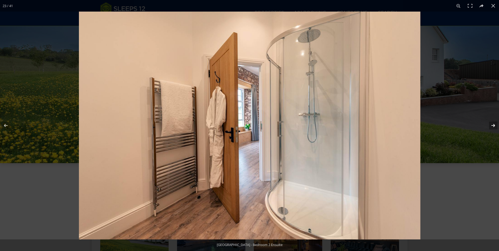
click at [494, 127] on button at bounding box center [490, 125] width 18 height 26
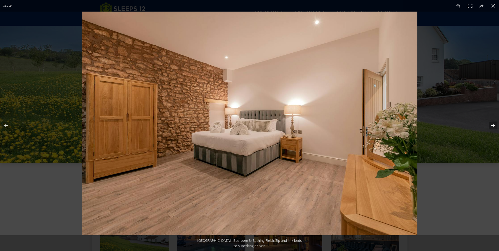
click at [494, 127] on button at bounding box center [490, 125] width 18 height 26
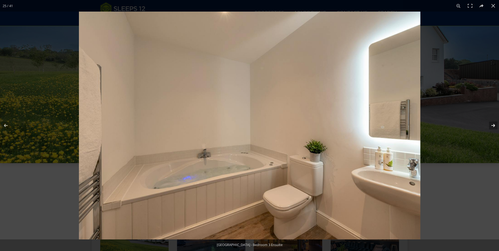
click at [494, 127] on button at bounding box center [490, 125] width 18 height 26
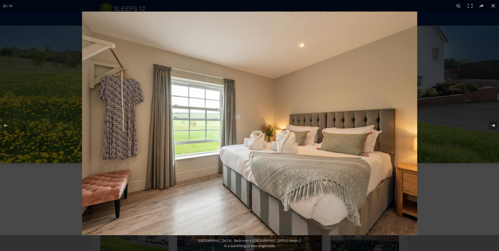
click at [494, 127] on button at bounding box center [490, 125] width 18 height 26
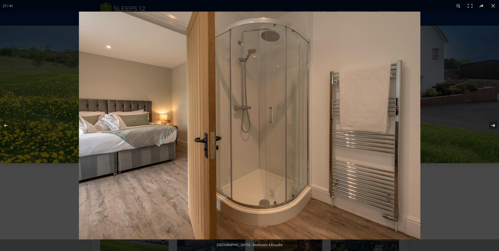
click at [494, 127] on button at bounding box center [490, 125] width 18 height 26
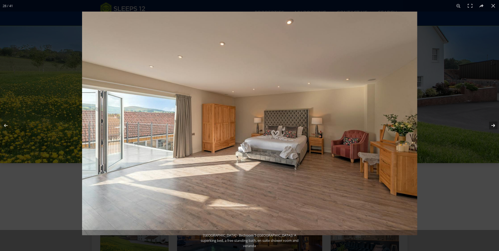
click at [494, 127] on button at bounding box center [490, 125] width 18 height 26
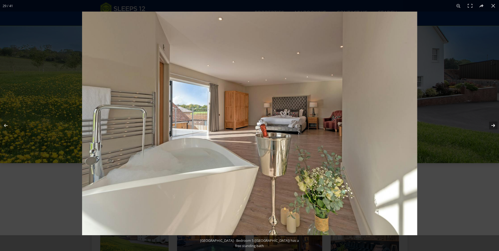
click at [494, 127] on button at bounding box center [490, 125] width 18 height 26
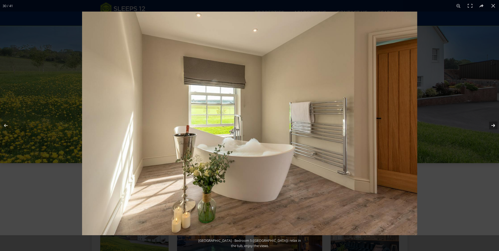
click at [494, 127] on button at bounding box center [490, 125] width 18 height 26
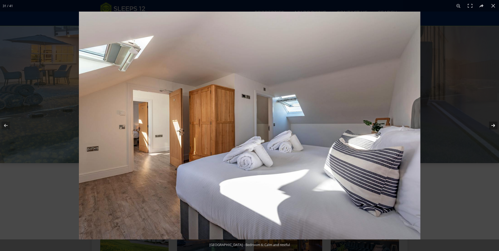
click at [494, 127] on button at bounding box center [490, 125] width 18 height 26
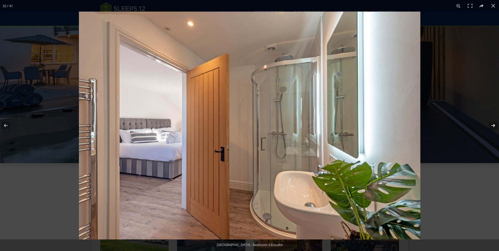
click at [494, 127] on button at bounding box center [490, 125] width 18 height 26
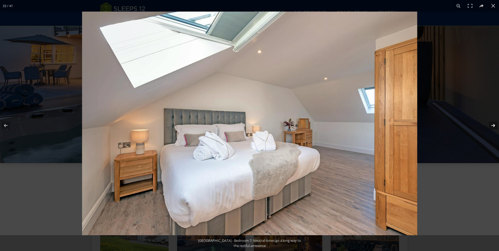
click at [494, 127] on button at bounding box center [490, 125] width 18 height 26
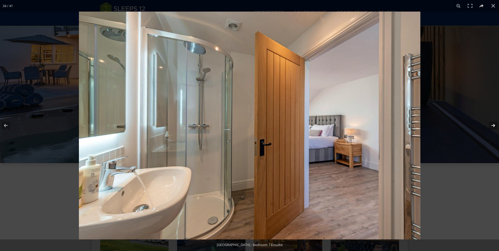
click at [494, 127] on button at bounding box center [490, 125] width 18 height 26
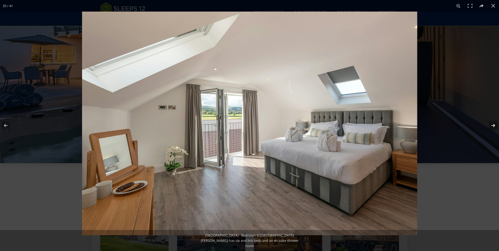
click at [494, 127] on button at bounding box center [490, 125] width 18 height 26
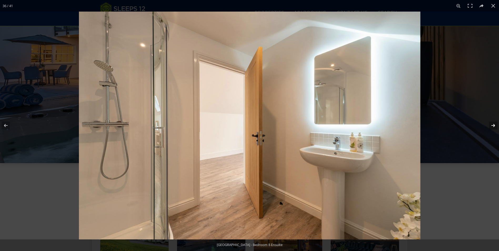
click at [494, 127] on button at bounding box center [490, 125] width 18 height 26
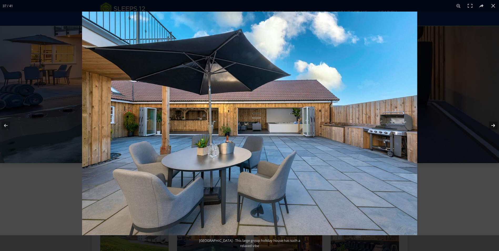
click at [494, 127] on button at bounding box center [490, 125] width 18 height 26
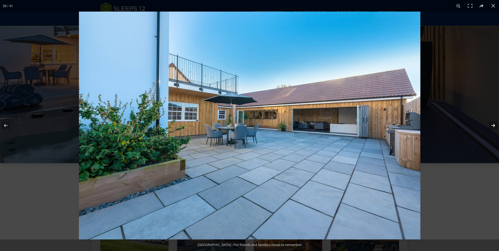
click at [494, 127] on button at bounding box center [490, 125] width 18 height 26
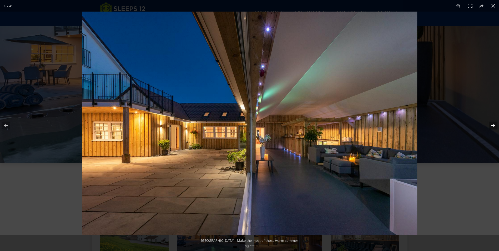
click at [494, 127] on button at bounding box center [490, 125] width 18 height 26
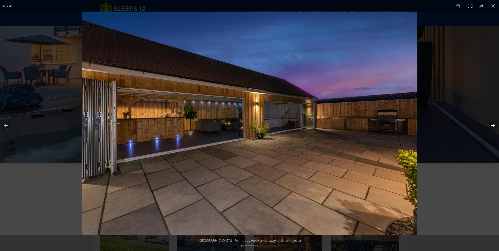
click at [494, 127] on button at bounding box center [490, 125] width 18 height 26
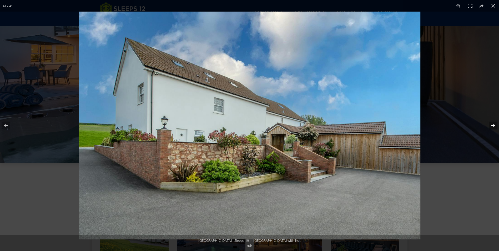
click at [494, 127] on button at bounding box center [490, 125] width 18 height 26
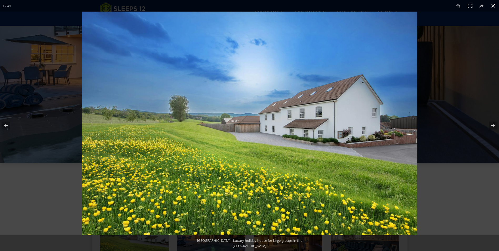
click at [496, 6] on button at bounding box center [494, 6] width 12 height 12
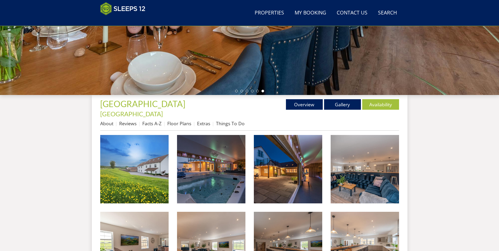
scroll to position [91, 0]
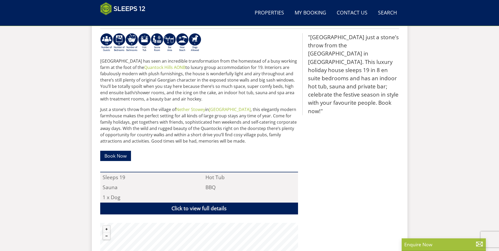
scroll to position [168, 0]
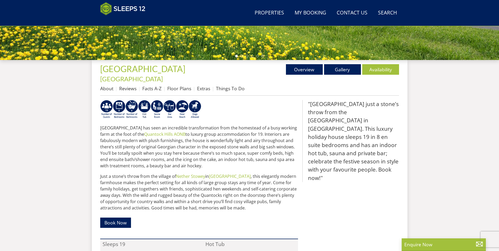
select select "7"
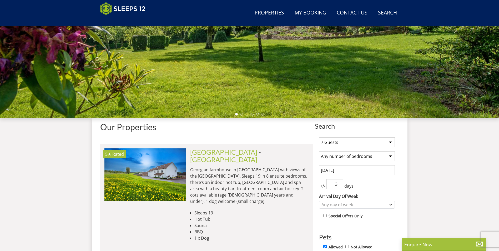
scroll to position [164, 0]
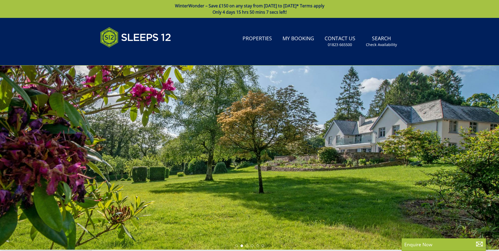
select select "7"
